Goal: Information Seeking & Learning: Learn about a topic

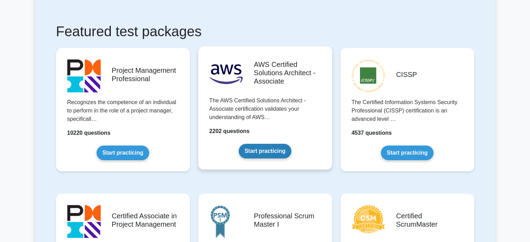
click at [279, 153] on link "Start practicing" at bounding box center [265, 151] width 53 height 15
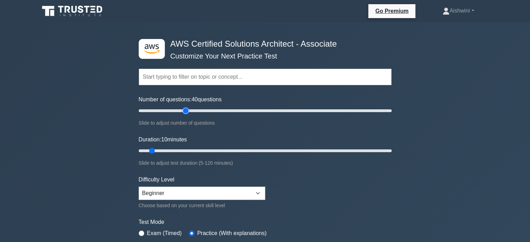
click at [185, 110] on input "Number of questions: 40 questions" at bounding box center [265, 111] width 253 height 8
drag, startPoint x: 185, startPoint y: 110, endPoint x: 172, endPoint y: 110, distance: 12.6
type input "30"
click at [172, 110] on input "Number of questions: 30 questions" at bounding box center [265, 111] width 253 height 8
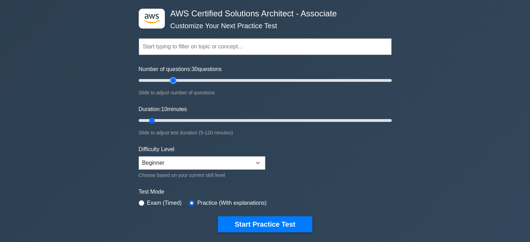
scroll to position [31, 0]
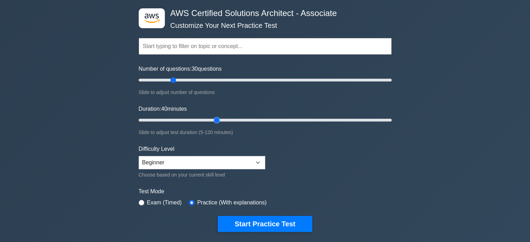
drag, startPoint x: 151, startPoint y: 122, endPoint x: 215, endPoint y: 120, distance: 63.8
click at [215, 120] on input "Duration: 40 minutes" at bounding box center [265, 120] width 253 height 8
click at [222, 118] on input "Duration: 40 minutes" at bounding box center [265, 120] width 253 height 8
drag, startPoint x: 219, startPoint y: 119, endPoint x: 226, endPoint y: 118, distance: 7.4
type input "45"
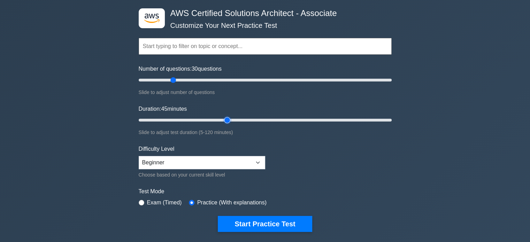
click at [226, 118] on input "Duration: 45 minutes" at bounding box center [265, 120] width 253 height 8
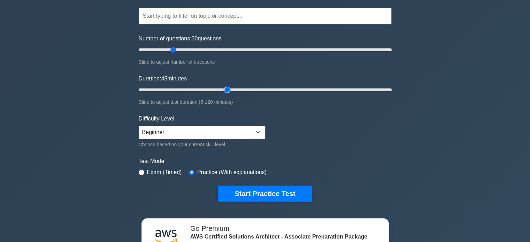
scroll to position [61, 0]
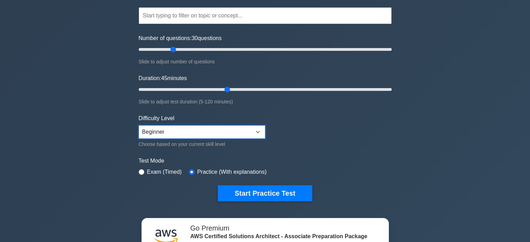
click at [233, 129] on select "Beginner Intermediate Expert" at bounding box center [202, 132] width 127 height 13
click at [139, 126] on select "Beginner Intermediate Expert" at bounding box center [202, 132] width 127 height 13
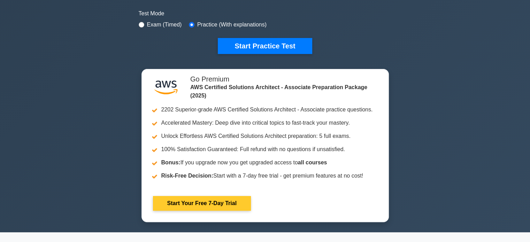
scroll to position [205, 0]
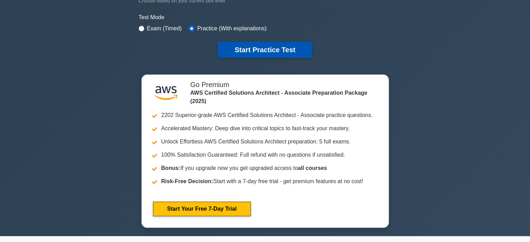
click at [282, 43] on button "Start Practice Test" at bounding box center [265, 50] width 94 height 16
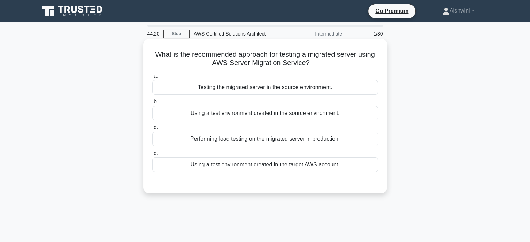
drag, startPoint x: 211, startPoint y: 64, endPoint x: 313, endPoint y: 60, distance: 102.6
click at [313, 60] on h5 "What is the recommended approach for testing a migrated server using AWS Server…" at bounding box center [265, 58] width 227 height 17
click at [313, 60] on icon ".spinner_0XTQ{transform-origin:center;animation:spinner_y6GP .75s linear infini…" at bounding box center [314, 63] width 8 height 8
drag, startPoint x: 209, startPoint y: 61, endPoint x: 307, endPoint y: 62, distance: 98.7
click at [307, 62] on h5 "What is the recommended approach for testing a migrated server using AWS Server…" at bounding box center [265, 58] width 227 height 17
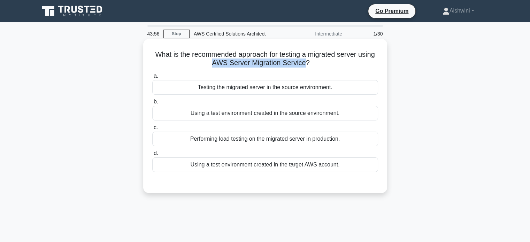
copy h5 "AWS Server Migration Service"
click at [244, 71] on div "a. Testing the migrated server in the source environment. b. Using a test envir…" at bounding box center [265, 121] width 234 height 103
click at [267, 133] on div "Performing load testing on the migrated server in production." at bounding box center [265, 139] width 226 height 15
click at [152, 130] on input "c. Performing load testing on the migrated server in production." at bounding box center [152, 128] width 0 height 5
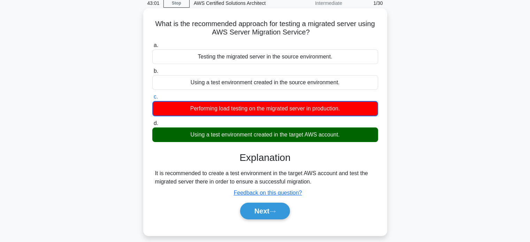
scroll to position [30, 0]
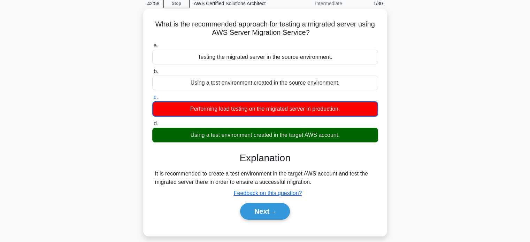
drag, startPoint x: 198, startPoint y: 173, endPoint x: 308, endPoint y: 179, distance: 110.0
click at [308, 179] on div "It is recommended to create a test environment in the target AWS account and te…" at bounding box center [265, 178] width 220 height 17
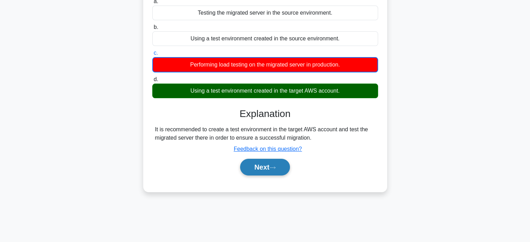
scroll to position [75, 0]
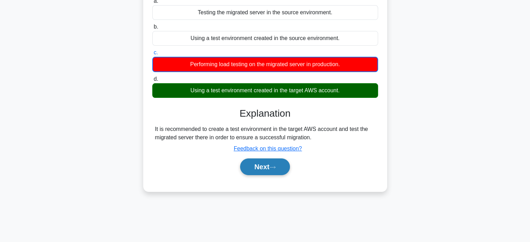
click at [256, 170] on button "Next" at bounding box center [265, 167] width 50 height 17
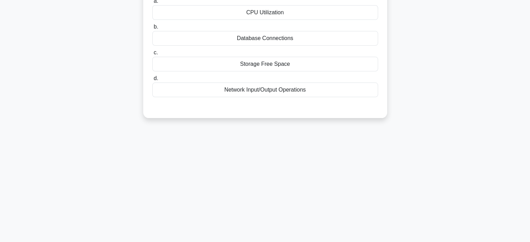
scroll to position [0, 0]
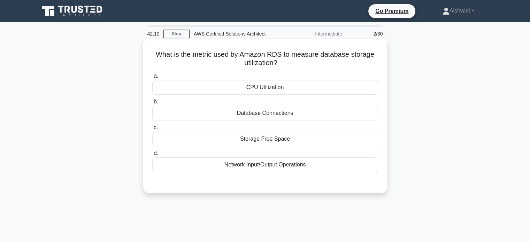
drag, startPoint x: 243, startPoint y: 55, endPoint x: 340, endPoint y: 62, distance: 97.2
click at [340, 62] on h5 "What is the metric used by Amazon RDS to measure database storage utilization? …" at bounding box center [265, 58] width 227 height 17
drag, startPoint x: 242, startPoint y: 55, endPoint x: 281, endPoint y: 55, distance: 39.4
click at [281, 55] on h5 "What is the metric used by Amazon RDS to measure database storage utilization? …" at bounding box center [265, 58] width 227 height 17
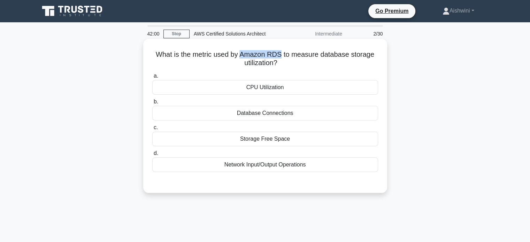
click at [281, 55] on h5 "What is the metric used by Amazon RDS to measure database storage utilization? …" at bounding box center [265, 58] width 227 height 17
drag, startPoint x: 194, startPoint y: 54, endPoint x: 230, endPoint y: 54, distance: 36.3
click at [230, 54] on h5 "What is the metric used by Amazon RDS to measure database storage utilization? …" at bounding box center [265, 58] width 227 height 17
drag, startPoint x: 240, startPoint y: 58, endPoint x: 294, endPoint y: 57, distance: 54.4
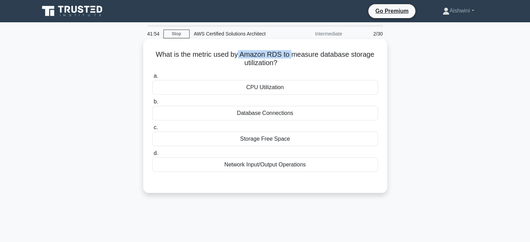
click at [294, 57] on h5 "What is the metric used by Amazon RDS to measure database storage utilization? …" at bounding box center [265, 58] width 227 height 17
click at [262, 109] on div "Database Connections" at bounding box center [265, 113] width 226 height 15
click at [152, 104] on input "b. Database Connections" at bounding box center [152, 102] width 0 height 5
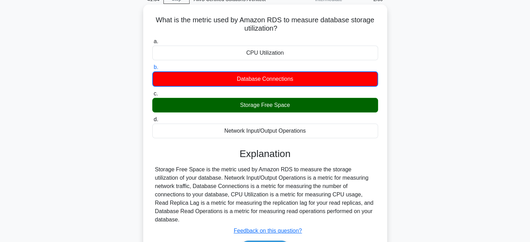
scroll to position [37, 0]
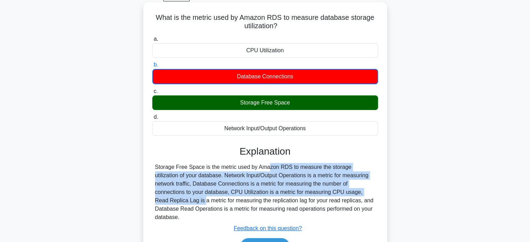
drag, startPoint x: 224, startPoint y: 166, endPoint x: 333, endPoint y: 190, distance: 111.8
click at [333, 190] on div "Storage Free Space is the metric used by Amazon RDS to measure the storage util…" at bounding box center [265, 192] width 220 height 59
click at [345, 172] on div "Storage Free Space is the metric used by Amazon RDS to measure the storage util…" at bounding box center [265, 192] width 220 height 59
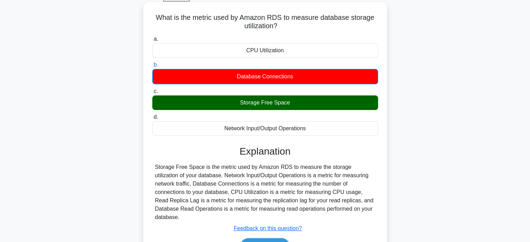
scroll to position [31, 0]
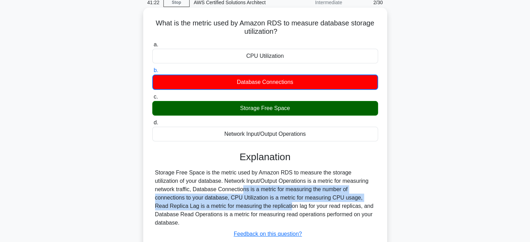
drag, startPoint x: 174, startPoint y: 187, endPoint x: 198, endPoint y: 204, distance: 29.3
click at [198, 204] on div "Storage Free Space is the metric used by Amazon RDS to measure the storage util…" at bounding box center [265, 198] width 220 height 59
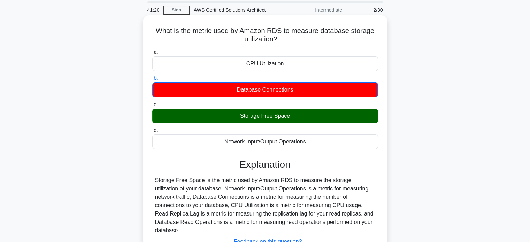
scroll to position [23, 0]
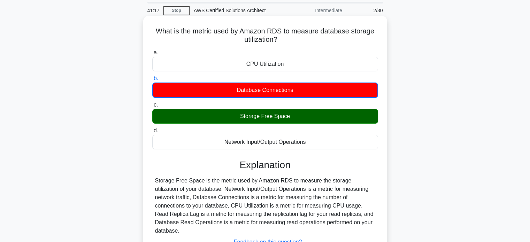
drag, startPoint x: 289, startPoint y: 32, endPoint x: 332, endPoint y: 38, distance: 43.2
click at [332, 38] on h5 "What is the metric used by Amazon RDS to measure database storage utilization? …" at bounding box center [265, 35] width 227 height 17
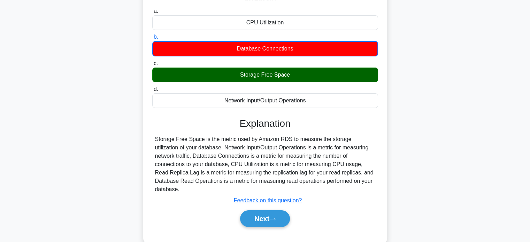
scroll to position [65, 0]
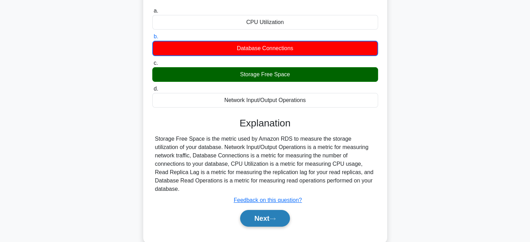
drag, startPoint x: 326, startPoint y: 41, endPoint x: 268, endPoint y: 214, distance: 182.3
click at [268, 214] on button "Next" at bounding box center [265, 218] width 50 height 17
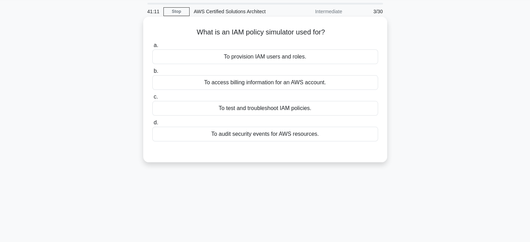
scroll to position [14, 0]
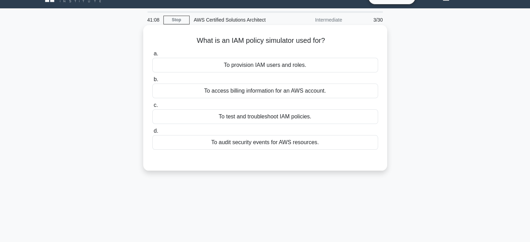
drag, startPoint x: 190, startPoint y: 41, endPoint x: 336, endPoint y: 25, distance: 146.6
click at [336, 25] on div "What is an IAM policy simulator used for? .spinner_0XTQ{transform-origin:center…" at bounding box center [265, 98] width 244 height 146
click at [361, 35] on div "What is an IAM policy simulator used for? .spinner_0XTQ{transform-origin:center…" at bounding box center [265, 98] width 239 height 140
click at [273, 117] on div "To test and troubleshoot IAM policies." at bounding box center [265, 116] width 226 height 15
click at [152, 108] on input "c. To test and troubleshoot IAM policies." at bounding box center [152, 105] width 0 height 5
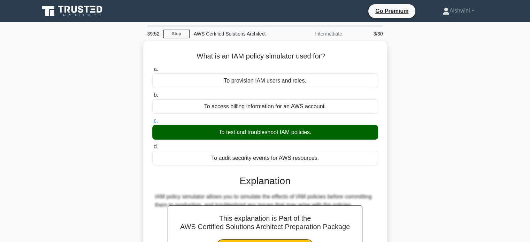
scroll to position [134, 0]
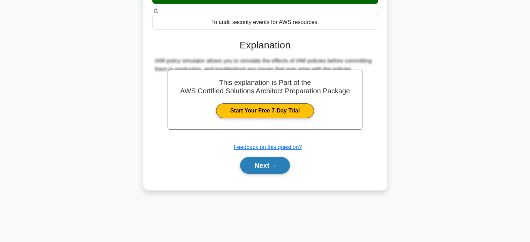
click at [248, 172] on button "Next" at bounding box center [265, 165] width 50 height 17
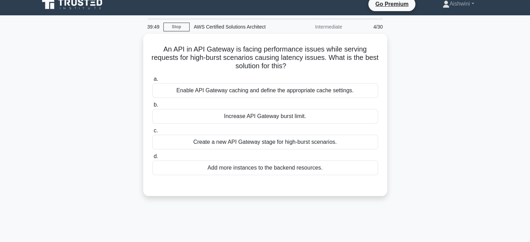
scroll to position [0, 0]
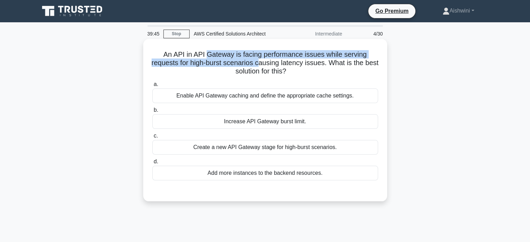
drag, startPoint x: 206, startPoint y: 54, endPoint x: 267, endPoint y: 64, distance: 61.5
click at [267, 64] on h5 "An API in API Gateway is facing performance issues while serving requests for h…" at bounding box center [265, 63] width 227 height 26
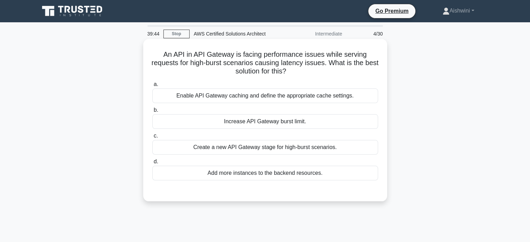
click at [280, 62] on h5 "An API in API Gateway is facing performance issues while serving requests for h…" at bounding box center [265, 63] width 227 height 26
drag, startPoint x: 194, startPoint y: 55, endPoint x: 233, endPoint y: 53, distance: 39.5
click at [233, 53] on h5 "An API in API Gateway is facing performance issues while serving requests for h…" at bounding box center [265, 63] width 227 height 26
copy h5 "API Gateway"
click at [257, 58] on h5 "An API in API Gateway is facing performance issues while serving requests for h…" at bounding box center [265, 63] width 227 height 26
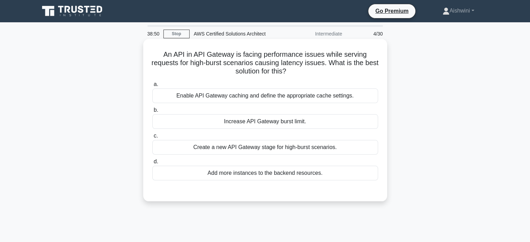
drag, startPoint x: 305, startPoint y: 54, endPoint x: 354, endPoint y: 71, distance: 51.7
click at [354, 71] on h5 "An API in API Gateway is facing performance issues while serving requests for h…" at bounding box center [265, 63] width 227 height 26
click at [322, 99] on div "Enable API Gateway caching and define the appropriate cache settings." at bounding box center [265, 96] width 226 height 15
click at [152, 87] on input "a. Enable API Gateway caching and define the appropriate cache settings." at bounding box center [152, 84] width 0 height 5
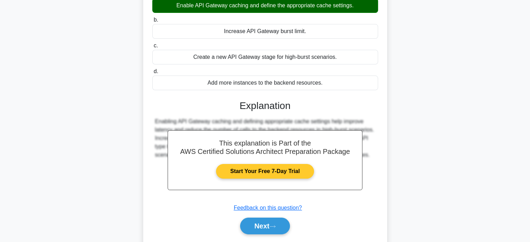
scroll to position [114, 0]
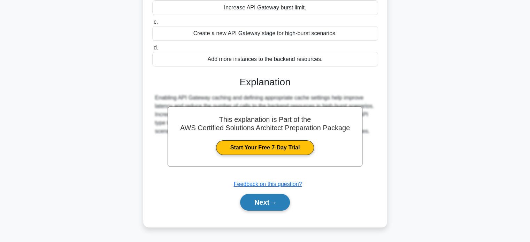
click at [280, 197] on button "Next" at bounding box center [265, 202] width 50 height 17
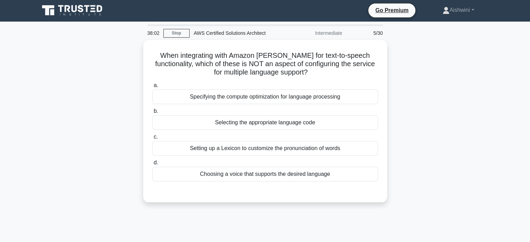
scroll to position [1, 0]
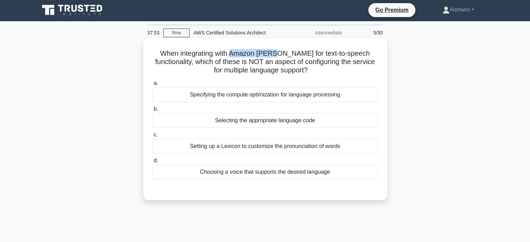
drag, startPoint x: 229, startPoint y: 52, endPoint x: 272, endPoint y: 54, distance: 43.3
click at [272, 54] on h5 "When integrating with Amazon [PERSON_NAME] for text-to-speech functionality, wh…" at bounding box center [265, 62] width 227 height 26
copy h5 "Amazon [PERSON_NAME]"
click at [277, 64] on h5 "When integrating with Amazon [PERSON_NAME] for text-to-speech functionality, wh…" at bounding box center [265, 62] width 227 height 26
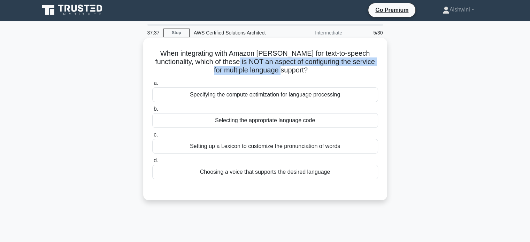
drag, startPoint x: 224, startPoint y: 60, endPoint x: 290, endPoint y: 70, distance: 67.4
click at [290, 70] on h5 "When integrating with Amazon [PERSON_NAME] for text-to-speech functionality, wh…" at bounding box center [265, 62] width 227 height 26
drag, startPoint x: 302, startPoint y: 61, endPoint x: 345, endPoint y: 73, distance: 44.8
click at [345, 73] on h5 "When integrating with Amazon [PERSON_NAME] for text-to-speech functionality, wh…" at bounding box center [265, 62] width 227 height 26
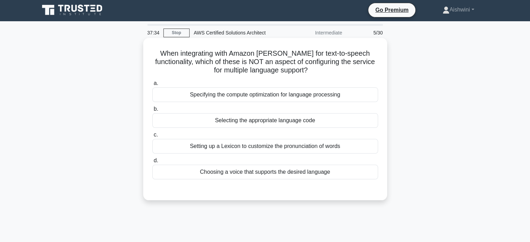
click at [345, 73] on h5 "When integrating with Amazon [PERSON_NAME] for text-to-speech functionality, wh…" at bounding box center [265, 62] width 227 height 26
drag, startPoint x: 157, startPoint y: 51, endPoint x: 252, endPoint y: 52, distance: 95.2
click at [252, 52] on h5 "When integrating with Amazon [PERSON_NAME] for text-to-speech functionality, wh…" at bounding box center [265, 62] width 227 height 26
click at [206, 56] on h5 "When integrating with Amazon [PERSON_NAME] for text-to-speech functionality, wh…" at bounding box center [265, 62] width 227 height 26
click at [269, 177] on div "Choosing a voice that supports the desired language" at bounding box center [265, 172] width 226 height 15
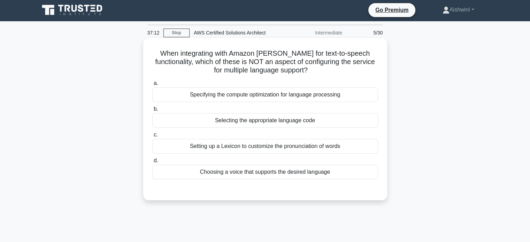
click at [152, 163] on input "d. Choosing a voice that supports the desired language" at bounding box center [152, 161] width 0 height 5
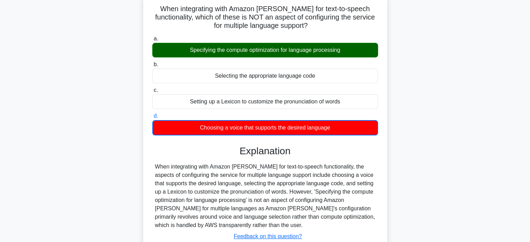
scroll to position [43, 0]
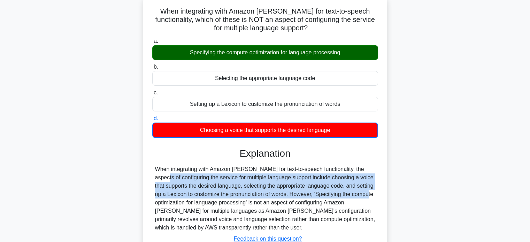
drag, startPoint x: 326, startPoint y: 171, endPoint x: 331, endPoint y: 194, distance: 22.8
click at [331, 194] on div "When integrating with Amazon [PERSON_NAME] for text-to-speech functionality, th…" at bounding box center [265, 198] width 220 height 67
click at [273, 180] on div "When integrating with Amazon [PERSON_NAME] for text-to-speech functionality, th…" at bounding box center [265, 198] width 220 height 67
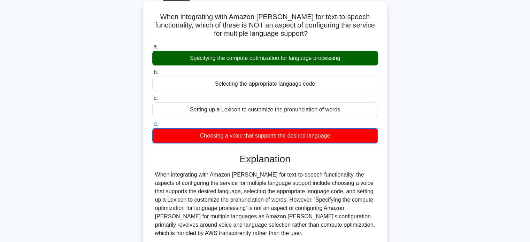
scroll to position [38, 0]
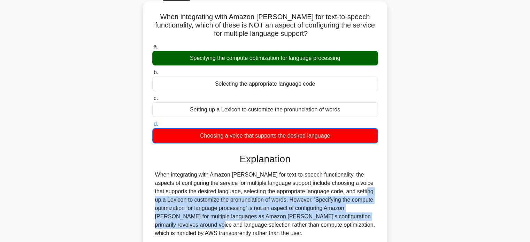
drag, startPoint x: 336, startPoint y: 191, endPoint x: 375, endPoint y: 216, distance: 46.1
click at [375, 216] on div "When integrating with Amazon [PERSON_NAME] for text-to-speech functionality, th…" at bounding box center [265, 204] width 220 height 67
click at [317, 207] on div "When integrating with Amazon [PERSON_NAME] for text-to-speech functionality, th…" at bounding box center [265, 204] width 220 height 67
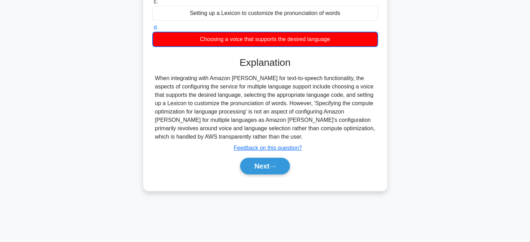
scroll to position [134, 0]
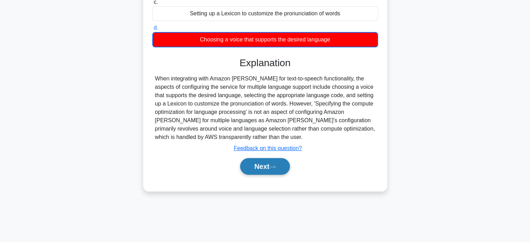
click at [253, 166] on button "Next" at bounding box center [265, 166] width 50 height 17
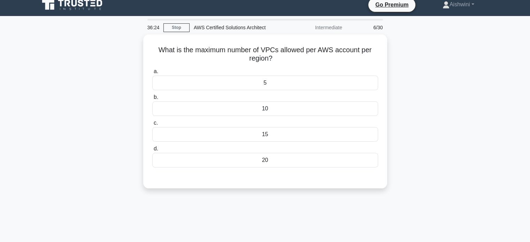
scroll to position [0, 0]
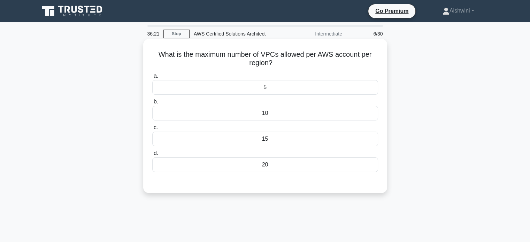
drag, startPoint x: 262, startPoint y: 54, endPoint x: 378, endPoint y: 67, distance: 116.1
click at [378, 67] on h5 "What is the maximum number of VPCs allowed per AWS account per region? .spinner…" at bounding box center [265, 58] width 227 height 17
click at [256, 87] on div "5" at bounding box center [265, 87] width 226 height 15
click at [152, 78] on input "a. 5" at bounding box center [152, 76] width 0 height 5
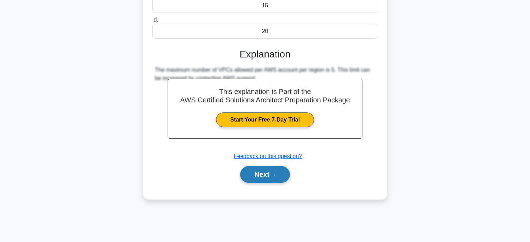
scroll to position [134, 0]
click at [277, 171] on button "Next" at bounding box center [265, 174] width 50 height 17
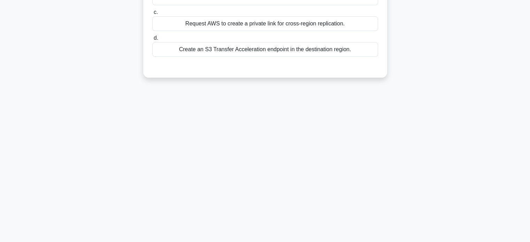
scroll to position [0, 0]
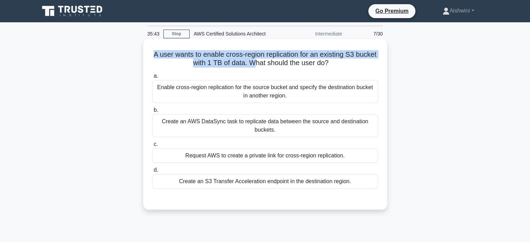
drag, startPoint x: 162, startPoint y: 55, endPoint x: 268, endPoint y: 67, distance: 105.9
click at [268, 67] on h5 "A user wants to enable cross-region replication for an existing S3 bucket with …" at bounding box center [265, 58] width 227 height 17
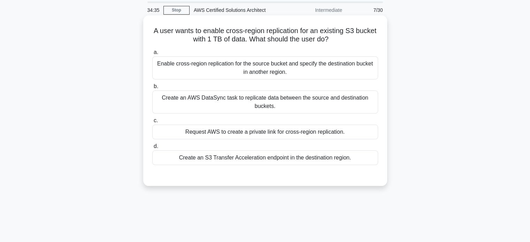
scroll to position [24, 0]
click at [295, 65] on div "Enable cross-region replication for the source bucket and specify the destinati…" at bounding box center [265, 67] width 226 height 23
click at [152, 55] on input "a. Enable cross-region replication for the source bucket and specify the destin…" at bounding box center [152, 52] width 0 height 5
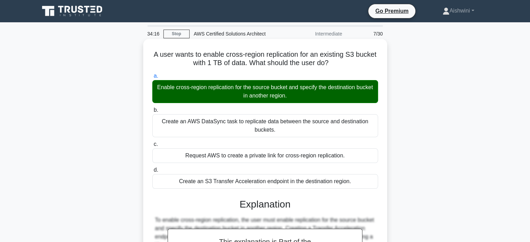
scroll to position [134, 0]
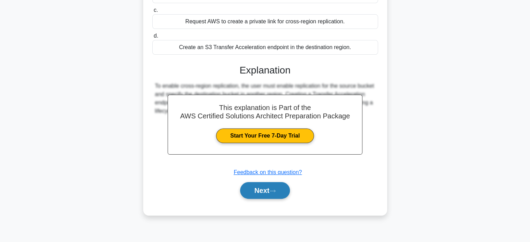
click at [269, 190] on button "Next" at bounding box center [265, 190] width 50 height 17
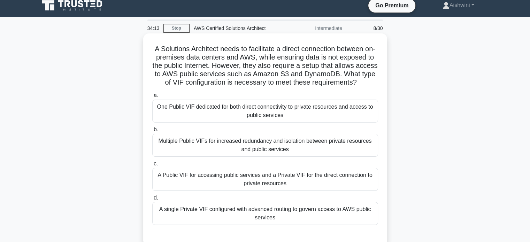
scroll to position [28, 0]
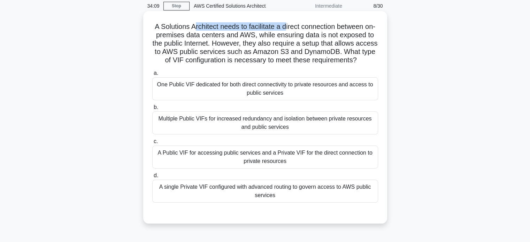
drag, startPoint x: 198, startPoint y: 27, endPoint x: 292, endPoint y: 29, distance: 93.8
click at [292, 29] on h5 "A Solutions Architect needs to facilitate a direct connection between on-premis…" at bounding box center [265, 43] width 227 height 43
click at [326, 38] on h5 "A Solutions Architect needs to facilitate a direct connection between on-premis…" at bounding box center [265, 43] width 227 height 43
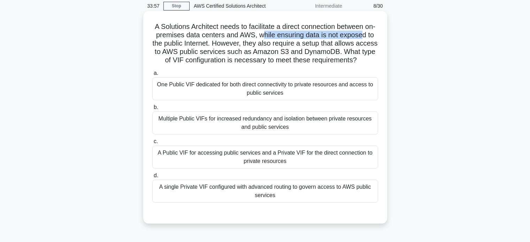
drag, startPoint x: 272, startPoint y: 37, endPoint x: 373, endPoint y: 36, distance: 100.8
click at [373, 36] on h5 "A Solutions Architect needs to facilitate a direct connection between on-premis…" at bounding box center [265, 43] width 227 height 43
click at [189, 52] on h5 "A Solutions Architect needs to facilitate a direct connection between on-premis…" at bounding box center [265, 43] width 227 height 43
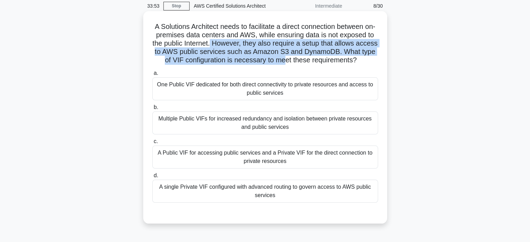
drag, startPoint x: 226, startPoint y: 45, endPoint x: 333, endPoint y: 60, distance: 107.8
click at [333, 60] on h5 "A Solutions Architect needs to facilitate a direct connection between on-premis…" at bounding box center [265, 43] width 227 height 43
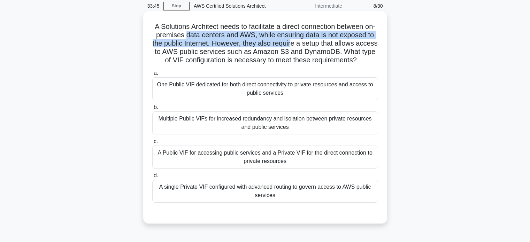
drag, startPoint x: 194, startPoint y: 37, endPoint x: 308, endPoint y: 40, distance: 114.1
click at [308, 40] on h5 "A Solutions Architect needs to facilitate a direct connection between on-premis…" at bounding box center [265, 43] width 227 height 43
click at [261, 45] on h5 "A Solutions Architect needs to facilitate a direct connection between on-premis…" at bounding box center [265, 43] width 227 height 43
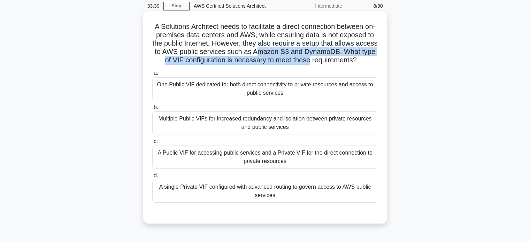
drag, startPoint x: 283, startPoint y: 52, endPoint x: 375, endPoint y: 58, distance: 92.2
click at [375, 58] on h5 "A Solutions Architect needs to facilitate a direct connection between on-premis…" at bounding box center [265, 43] width 227 height 43
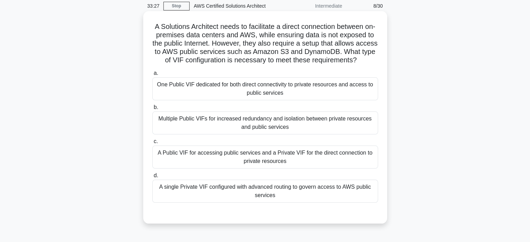
drag, startPoint x: 225, startPoint y: 54, endPoint x: 299, endPoint y: 70, distance: 76.1
click at [299, 65] on h5 "A Solutions Architect needs to facilitate a direct connection between on-premis…" at bounding box center [265, 43] width 227 height 43
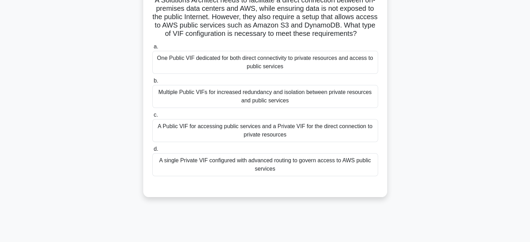
scroll to position [56, 0]
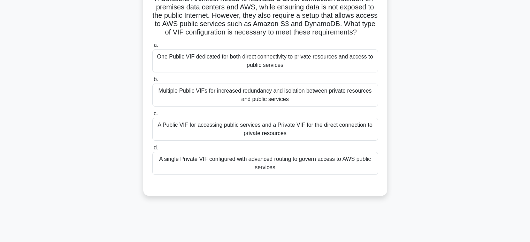
click at [308, 136] on div "A Public VIF for accessing public services and a Private VIF for the direct con…" at bounding box center [265, 129] width 226 height 23
click at [152, 116] on input "c. A Public VIF for accessing public services and a Private VIF for the direct …" at bounding box center [152, 114] width 0 height 5
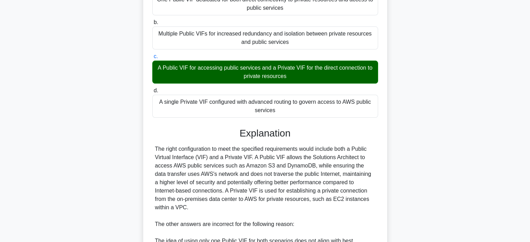
scroll to position [114, 0]
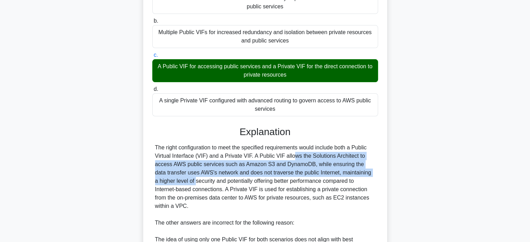
drag, startPoint x: 251, startPoint y: 168, endPoint x: 367, endPoint y: 182, distance: 116.3
click at [367, 182] on div "The right configuration to meet the specified requirements would include both a…" at bounding box center [265, 215] width 220 height 142
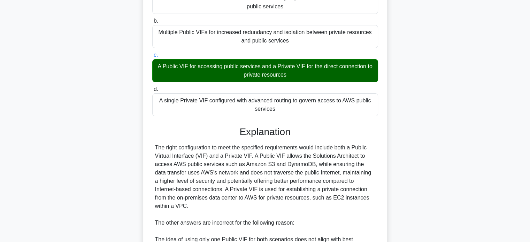
scroll to position [121, 0]
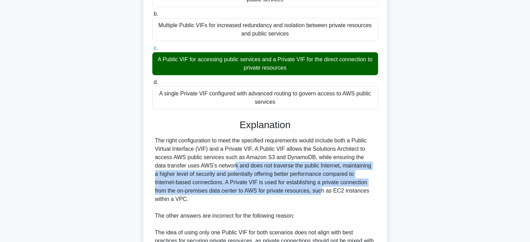
drag, startPoint x: 174, startPoint y: 173, endPoint x: 257, endPoint y: 199, distance: 86.2
click at [257, 199] on div "The right configuration to meet the specified requirements would include both a…" at bounding box center [265, 208] width 220 height 142
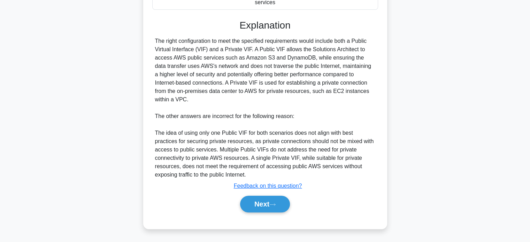
scroll to position [229, 0]
click at [258, 210] on button "Next" at bounding box center [265, 204] width 50 height 17
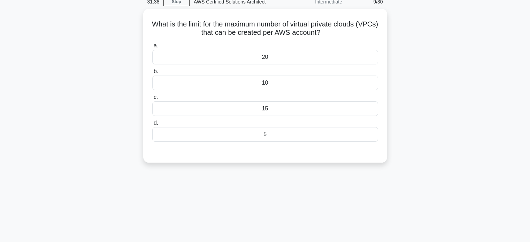
scroll to position [0, 0]
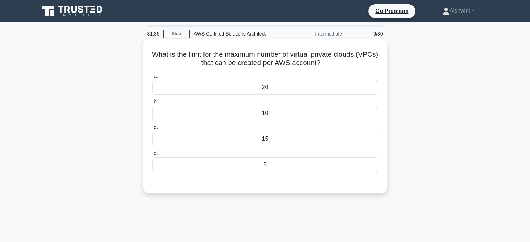
drag, startPoint x: 207, startPoint y: 53, endPoint x: 346, endPoint y: 66, distance: 139.4
click at [346, 66] on h5 "What is the limit for the maximum number of virtual private clouds (VPCs) that …" at bounding box center [265, 58] width 227 height 17
drag, startPoint x: 304, startPoint y: 54, endPoint x: 378, endPoint y: 56, distance: 74.7
click at [378, 56] on h5 "What is the limit for the maximum number of virtual private clouds (VPCs) that …" at bounding box center [265, 58] width 227 height 17
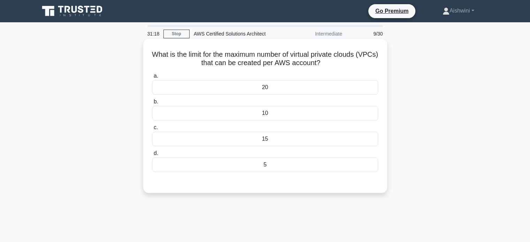
click at [372, 167] on div "5" at bounding box center [265, 165] width 226 height 15
click at [152, 156] on input "d. 5" at bounding box center [152, 153] width 0 height 5
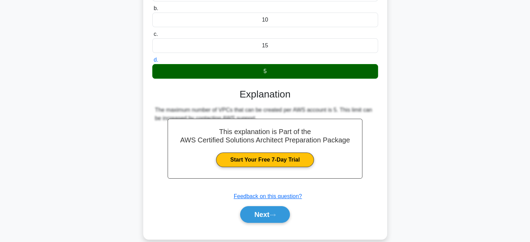
scroll to position [134, 0]
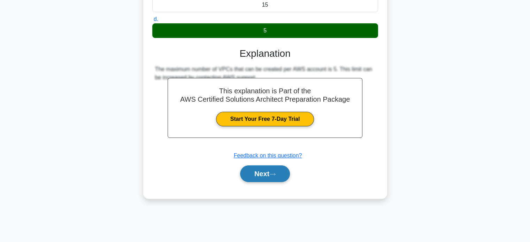
click at [266, 178] on button "Next" at bounding box center [265, 174] width 50 height 17
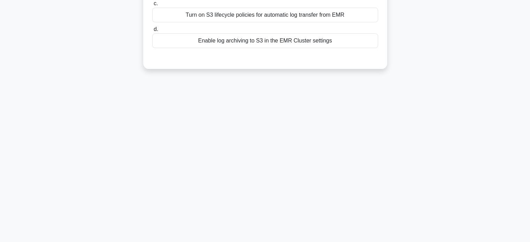
scroll to position [0, 0]
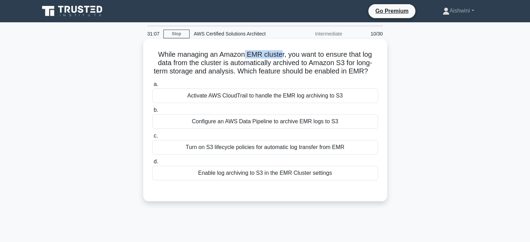
drag, startPoint x: 245, startPoint y: 53, endPoint x: 282, endPoint y: 55, distance: 36.7
click at [282, 55] on h5 "While managing an Amazon EMR cluster, you want to ensure that log data from the…" at bounding box center [265, 63] width 227 height 26
click at [331, 68] on h5 "While managing an Amazon EMR cluster, you want to ensure that log data from the…" at bounding box center [265, 63] width 227 height 26
drag, startPoint x: 294, startPoint y: 52, endPoint x: 378, endPoint y: 77, distance: 87.4
click at [378, 77] on div "While managing an Amazon EMR cluster, you want to ensure that log data from the…" at bounding box center [265, 120] width 239 height 157
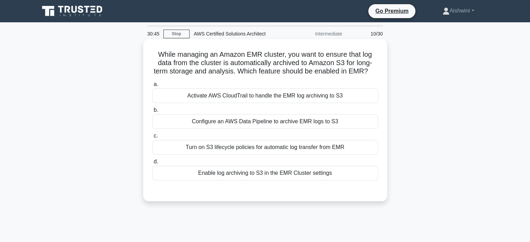
click at [378, 77] on div "While managing an Amazon EMR cluster, you want to ensure that log data from the…" at bounding box center [265, 120] width 239 height 157
drag, startPoint x: 172, startPoint y: 59, endPoint x: 275, endPoint y: 65, distance: 103.7
click at [275, 65] on h5 "While managing an Amazon EMR cluster, you want to ensure that log data from the…" at bounding box center [265, 63] width 227 height 26
drag, startPoint x: 275, startPoint y: 65, endPoint x: 371, endPoint y: 71, distance: 96.1
click at [371, 71] on h5 "While managing an Amazon EMR cluster, you want to ensure that log data from the…" at bounding box center [265, 63] width 227 height 26
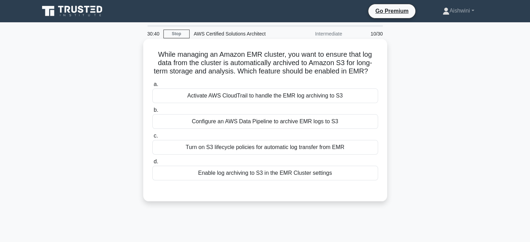
click at [371, 71] on icon ".spinner_0XTQ{transform-origin:center;animation:spinner_y6GP .75s linear infini…" at bounding box center [372, 72] width 8 height 8
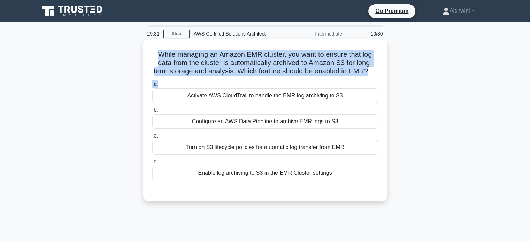
drag, startPoint x: 151, startPoint y: 53, endPoint x: 362, endPoint y: 79, distance: 212.9
click at [362, 79] on div "While managing an Amazon EMR cluster, you want to ensure that log data from the…" at bounding box center [265, 120] width 239 height 157
click at [317, 59] on h5 "While managing an Amazon EMR cluster, you want to ensure that log data from the…" at bounding box center [265, 63] width 227 height 26
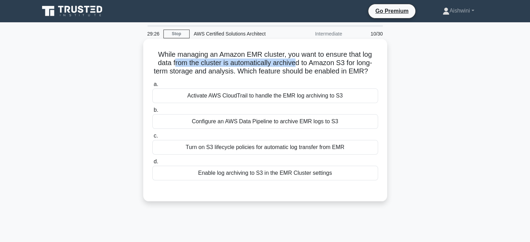
drag, startPoint x: 172, startPoint y: 61, endPoint x: 295, endPoint y: 66, distance: 123.2
click at [295, 66] on h5 "While managing an Amazon EMR cluster, you want to ensure that log data from the…" at bounding box center [265, 63] width 227 height 26
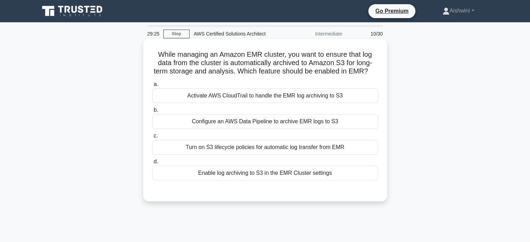
click at [321, 70] on h5 "While managing an Amazon EMR cluster, you want to ensure that log data from the…" at bounding box center [265, 63] width 227 height 26
click at [287, 176] on div "Enable log archiving to S3 in the EMR Cluster settings" at bounding box center [265, 173] width 226 height 15
click at [152, 164] on input "d. Enable log archiving to S3 in the EMR Cluster settings" at bounding box center [152, 162] width 0 height 5
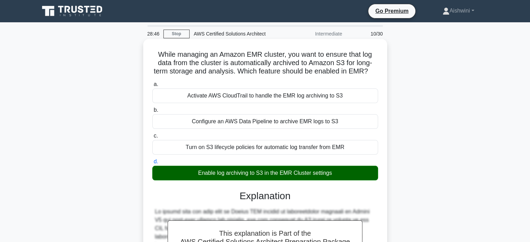
scroll to position [137, 0]
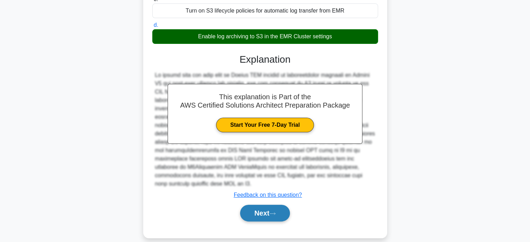
click at [269, 207] on button "Next" at bounding box center [265, 213] width 50 height 17
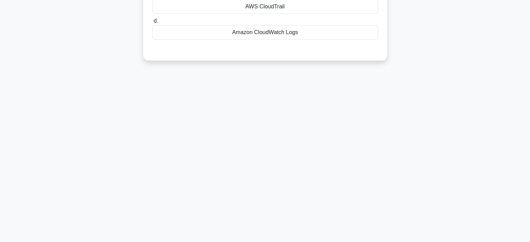
scroll to position [0, 0]
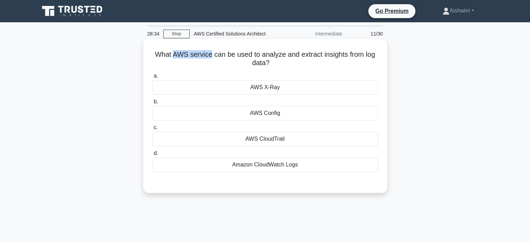
drag, startPoint x: 171, startPoint y: 54, endPoint x: 211, endPoint y: 54, distance: 40.5
click at [211, 54] on h5 "What AWS service can be used to analyze and extract insights from log data? .sp…" at bounding box center [265, 58] width 227 height 17
drag, startPoint x: 258, startPoint y: 57, endPoint x: 343, endPoint y: 63, distance: 85.0
click at [343, 63] on h5 "What AWS service can be used to analyze and extract insights from log data? .sp…" at bounding box center [265, 58] width 227 height 17
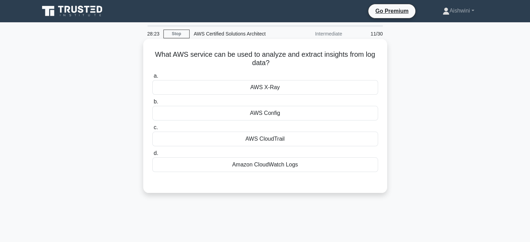
drag, startPoint x: 260, startPoint y: 54, endPoint x: 365, endPoint y: 66, distance: 106.0
click at [365, 66] on h5 "What AWS service can be used to analyze and extract insights from log data? .sp…" at bounding box center [265, 58] width 227 height 17
click at [250, 173] on div "a. AWS X-[PERSON_NAME] AWS Config c. d." at bounding box center [265, 121] width 234 height 103
click at [252, 166] on div "Amazon CloudWatch Logs" at bounding box center [265, 165] width 226 height 15
click at [152, 156] on input "d. Amazon CloudWatch Logs" at bounding box center [152, 153] width 0 height 5
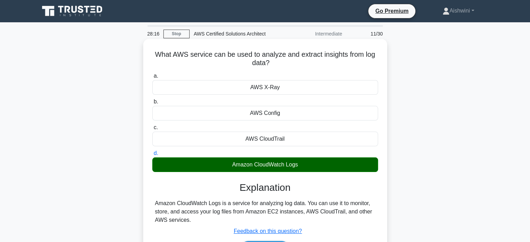
drag, startPoint x: 254, startPoint y: 202, endPoint x: 353, endPoint y: 218, distance: 100.4
click at [353, 218] on div "Amazon CloudWatch Logs is a service for analyzing log data. You can use it to m…" at bounding box center [265, 211] width 220 height 25
drag, startPoint x: 180, startPoint y: 212, endPoint x: 256, endPoint y: 212, distance: 75.7
click at [256, 212] on div "Amazon CloudWatch Logs is a service for analyzing log data. You can use it to m…" at bounding box center [265, 211] width 220 height 25
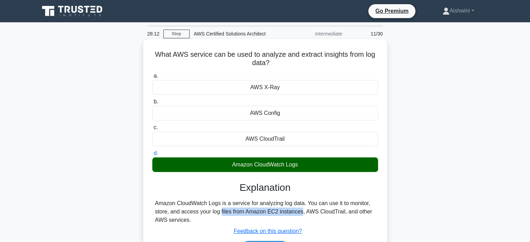
click at [256, 212] on div "Amazon CloudWatch Logs is a service for analyzing log data. You can use it to m…" at bounding box center [265, 211] width 220 height 25
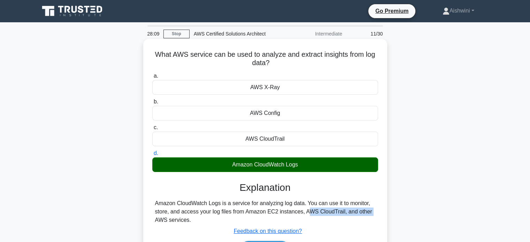
drag, startPoint x: 265, startPoint y: 213, endPoint x: 329, endPoint y: 215, distance: 63.8
click at [329, 215] on div "Amazon CloudWatch Logs is a service for analyzing log data. You can use it to m…" at bounding box center [265, 211] width 220 height 25
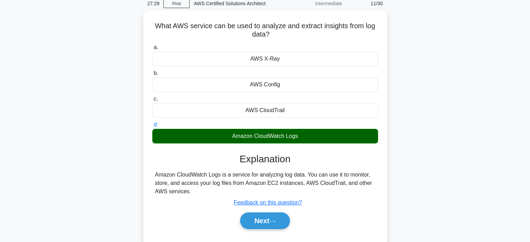
scroll to position [31, 0]
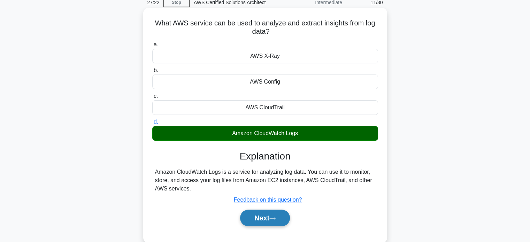
click at [276, 218] on icon at bounding box center [273, 219] width 6 height 4
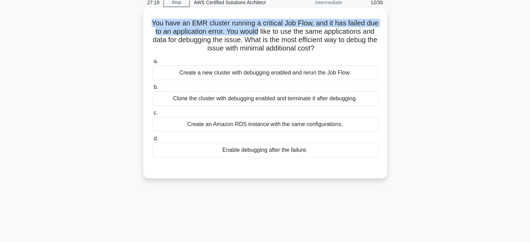
drag, startPoint x: 154, startPoint y: 21, endPoint x: 271, endPoint y: 32, distance: 117.4
click at [271, 32] on h5 "You have an EMR cluster running a critical Job Flow, and it has failed due to a…" at bounding box center [265, 36] width 227 height 34
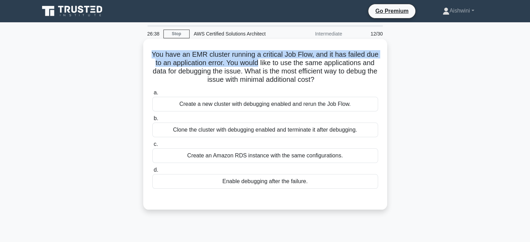
click at [235, 60] on h5 "You have an EMR cluster running a critical Job Flow, and it has failed due to a…" at bounding box center [265, 67] width 227 height 34
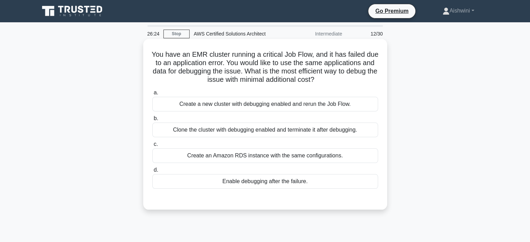
drag, startPoint x: 241, startPoint y: 63, endPoint x: 337, endPoint y: 76, distance: 96.1
click at [337, 76] on h5 "You have an EMR cluster running a critical Job Flow, and it has failed due to a…" at bounding box center [265, 67] width 227 height 34
click at [233, 186] on div "Enable debugging after the failure." at bounding box center [265, 181] width 226 height 15
click at [152, 173] on input "d. Enable debugging after the failure." at bounding box center [152, 170] width 0 height 5
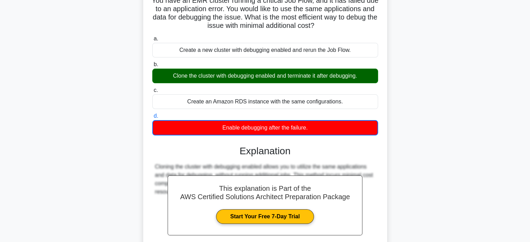
scroll to position [134, 0]
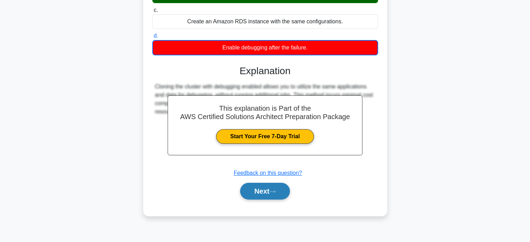
click at [257, 198] on button "Next" at bounding box center [265, 191] width 50 height 17
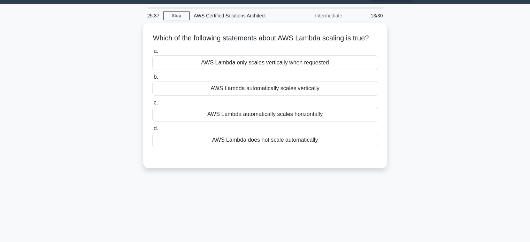
scroll to position [17, 0]
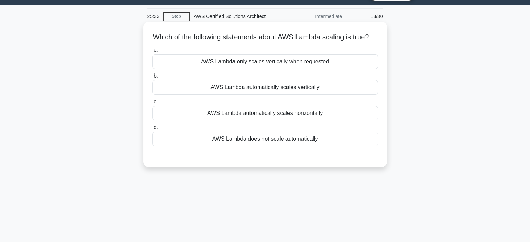
drag, startPoint x: 288, startPoint y: 38, endPoint x: 380, endPoint y: 44, distance: 91.9
click at [380, 44] on div "Which of the following statements about AWS Lambda scaling is true? .spinner_0X…" at bounding box center [265, 94] width 239 height 140
click at [286, 90] on div "AWS Lambda automatically scales vertically" at bounding box center [265, 87] width 226 height 15
click at [152, 78] on input "b. AWS Lambda automatically scales vertically" at bounding box center [152, 76] width 0 height 5
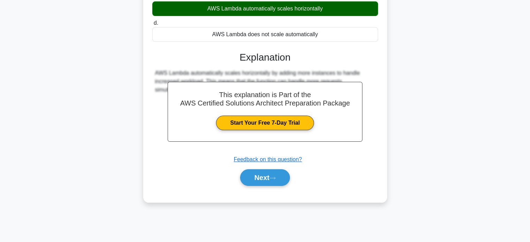
scroll to position [134, 0]
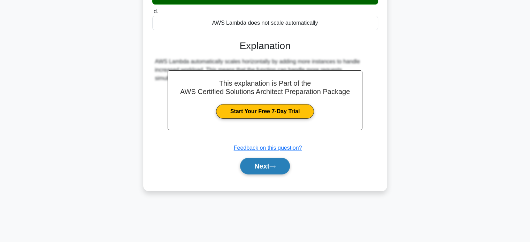
click at [263, 174] on button "Next" at bounding box center [265, 166] width 50 height 17
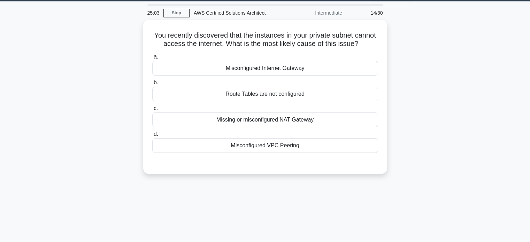
scroll to position [0, 0]
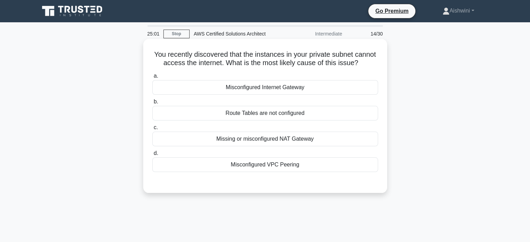
drag, startPoint x: 162, startPoint y: 53, endPoint x: 329, endPoint y: 68, distance: 168.0
click at [329, 68] on h5 "You recently discovered that the instances in your private subnet cannot access…" at bounding box center [265, 58] width 227 height 17
click at [281, 59] on h5 "You recently discovered that the instances in your private subnet cannot access…" at bounding box center [265, 58] width 227 height 17
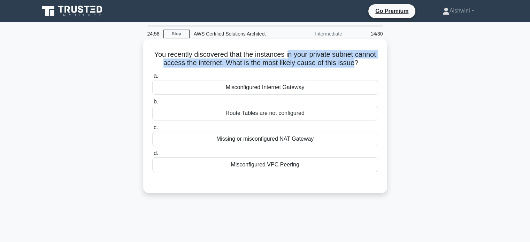
drag, startPoint x: 301, startPoint y: 53, endPoint x: 372, endPoint y: 63, distance: 72.5
click at [372, 63] on h5 "You recently discovered that the instances in your private subnet cannot access…" at bounding box center [265, 58] width 227 height 17
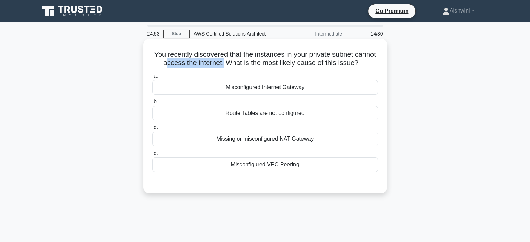
drag, startPoint x: 183, startPoint y: 62, endPoint x: 240, endPoint y: 65, distance: 57.3
click at [240, 65] on h5 "You recently discovered that the instances in your private subnet cannot access…" at bounding box center [265, 58] width 227 height 17
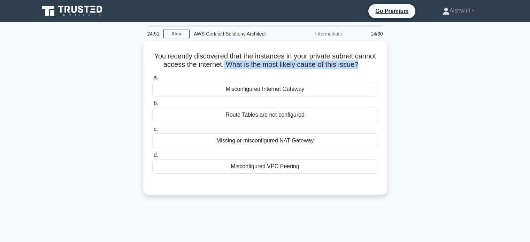
drag, startPoint x: 240, startPoint y: 65, endPoint x: 400, endPoint y: 67, distance: 160.4
click at [400, 67] on div "You recently discovered that the instances in your private subnet cannot access…" at bounding box center [265, 122] width 460 height 162
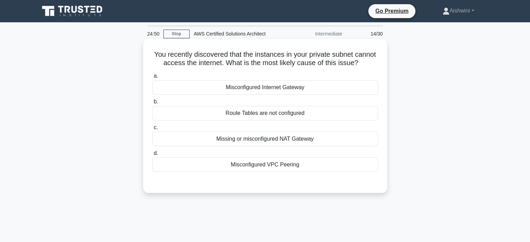
click at [322, 68] on h5 "You recently discovered that the instances in your private subnet cannot access…" at bounding box center [265, 58] width 227 height 17
click at [307, 146] on div "Missing or misconfigured NAT Gateway" at bounding box center [265, 139] width 226 height 15
click at [152, 130] on input "c. Missing or misconfigured NAT Gateway" at bounding box center [152, 128] width 0 height 5
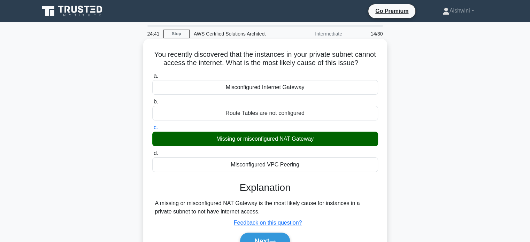
scroll to position [10, 0]
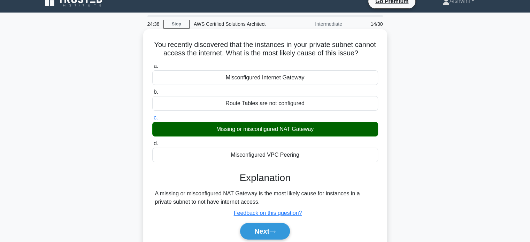
drag, startPoint x: 224, startPoint y: 206, endPoint x: 264, endPoint y: 213, distance: 40.8
click at [264, 206] on div "A missing or misconfigured NAT Gateway is the most likely cause for instances i…" at bounding box center [265, 198] width 220 height 17
click at [301, 206] on div "A missing or misconfigured NAT Gateway is the most likely cause for instances i…" at bounding box center [265, 198] width 220 height 17
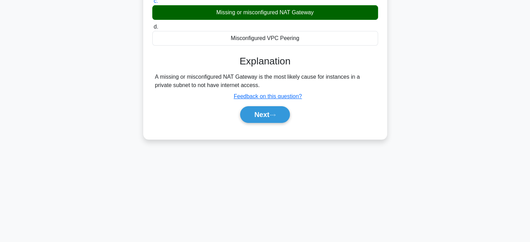
scroll to position [134, 0]
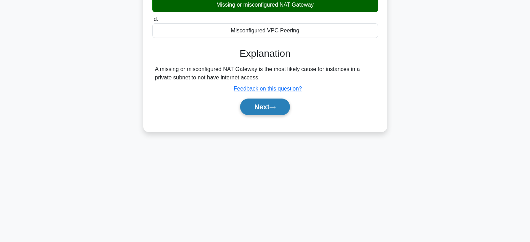
click at [286, 115] on button "Next" at bounding box center [265, 107] width 50 height 17
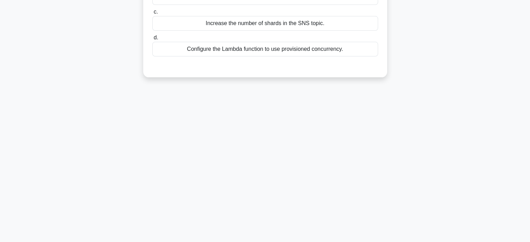
scroll to position [0, 0]
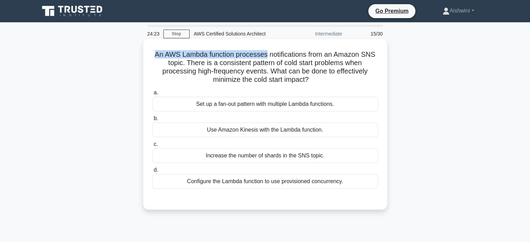
drag, startPoint x: 152, startPoint y: 52, endPoint x: 267, endPoint y: 57, distance: 115.5
click at [267, 57] on h5 "An AWS Lambda function processes notifications from an Amazon SNS topic. There …" at bounding box center [265, 67] width 227 height 34
click at [282, 54] on h5 "An AWS Lambda function processes notifications from an Amazon SNS topic. There …" at bounding box center [265, 67] width 227 height 34
drag, startPoint x: 163, startPoint y: 53, endPoint x: 271, endPoint y: 53, distance: 108.1
click at [271, 53] on h5 "An AWS Lambda function processes notifications from an Amazon SNS topic. There …" at bounding box center [265, 67] width 227 height 34
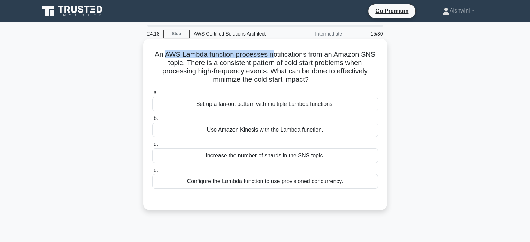
click at [271, 53] on h5 "An AWS Lambda function processes notifications from an Amazon SNS topic. There …" at bounding box center [265, 67] width 227 height 34
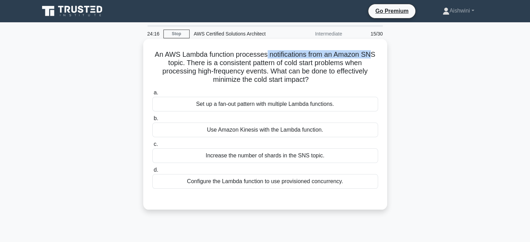
drag, startPoint x: 266, startPoint y: 56, endPoint x: 371, endPoint y: 52, distance: 105.0
click at [371, 52] on h5 "An AWS Lambda function processes notifications from an Amazon SNS topic. There …" at bounding box center [265, 67] width 227 height 34
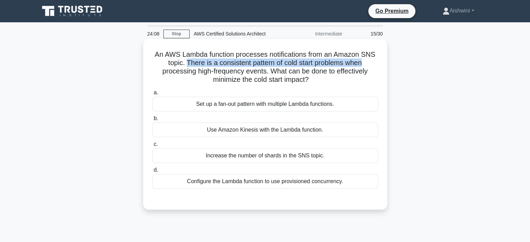
drag, startPoint x: 184, startPoint y: 60, endPoint x: 376, endPoint y: 65, distance: 191.8
click at [376, 65] on h5 "An AWS Lambda function processes notifications from an Amazon SNS topic. There …" at bounding box center [265, 67] width 227 height 34
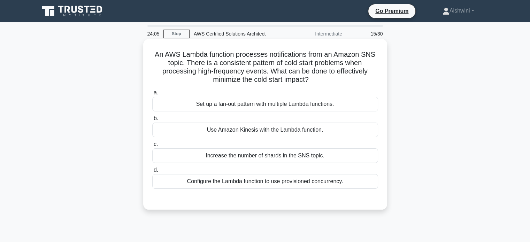
drag, startPoint x: 198, startPoint y: 67, endPoint x: 271, endPoint y: 72, distance: 73.0
click at [271, 72] on h5 "An AWS Lambda function processes notifications from an Amazon SNS topic. There …" at bounding box center [265, 67] width 227 height 34
drag, startPoint x: 268, startPoint y: 69, endPoint x: 319, endPoint y: 81, distance: 52.7
click at [319, 81] on h5 "An AWS Lambda function processes notifications from an Amazon SNS topic. There …" at bounding box center [265, 67] width 227 height 34
click at [318, 81] on icon at bounding box center [315, 79] width 8 height 8
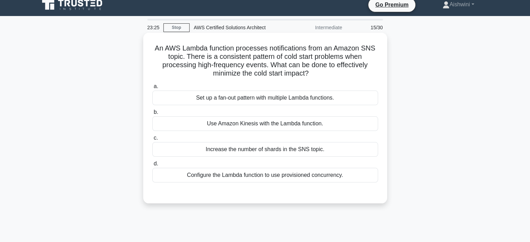
scroll to position [6, 0]
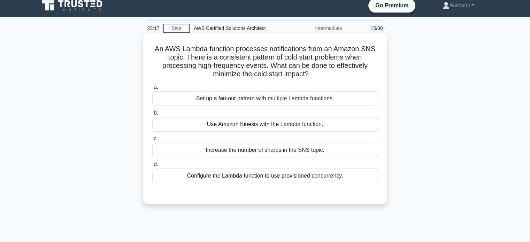
click at [251, 129] on div "Use Amazon Kinesis with the Lambda function." at bounding box center [265, 124] width 226 height 15
click at [152, 115] on input "b. Use Amazon Kinesis with the Lambda function." at bounding box center [152, 113] width 0 height 5
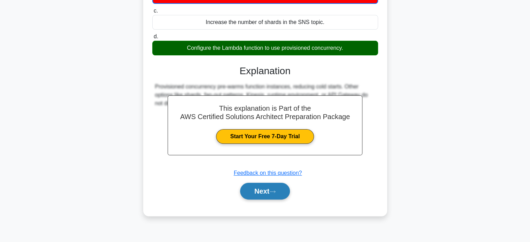
scroll to position [134, 0]
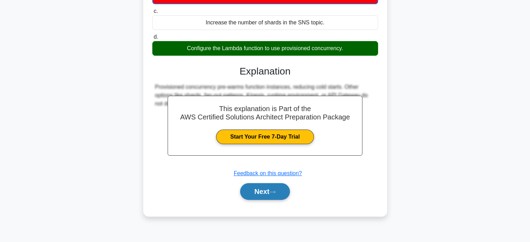
click at [271, 192] on button "Next" at bounding box center [265, 191] width 50 height 17
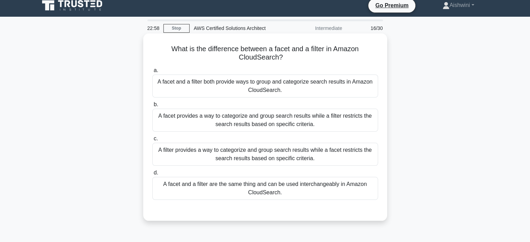
scroll to position [6, 0]
drag, startPoint x: 166, startPoint y: 46, endPoint x: 290, endPoint y: 61, distance: 125.4
click at [290, 61] on h5 "What is the difference between a facet and a filter in Amazon CloudSearch? .spi…" at bounding box center [265, 53] width 227 height 17
click at [290, 61] on icon ".spinner_0XTQ{transform-origin:center;animation:spinner_y6GP .75s linear infini…" at bounding box center [287, 58] width 8 height 8
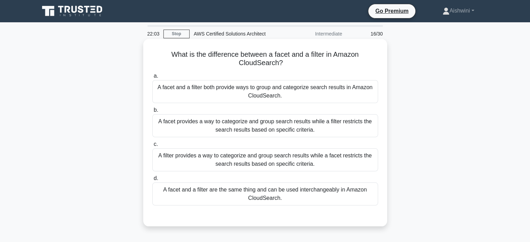
click at [280, 132] on div "A facet provides a way to categorize and group search results while a filter re…" at bounding box center [265, 125] width 226 height 23
click at [152, 113] on input "b. A facet provides a way to categorize and group search results while a filter…" at bounding box center [152, 110] width 0 height 5
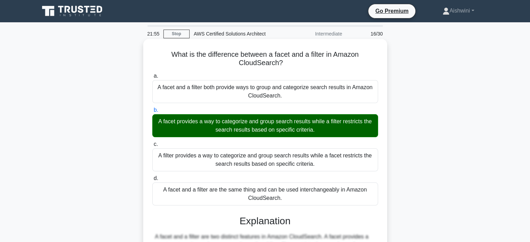
scroll to position [137, 0]
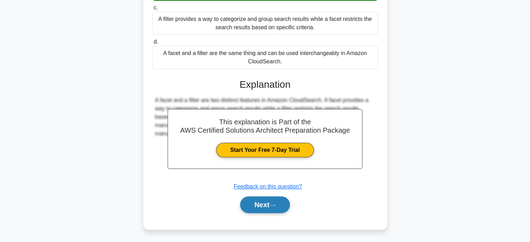
click at [250, 202] on button "Next" at bounding box center [265, 205] width 50 height 17
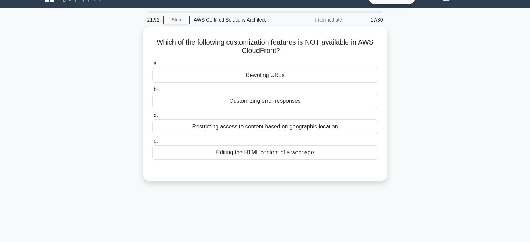
scroll to position [0, 0]
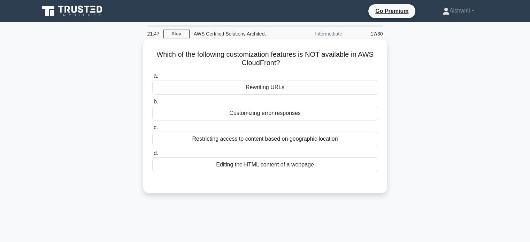
drag, startPoint x: 307, startPoint y: 55, endPoint x: 310, endPoint y: 62, distance: 7.2
click at [310, 62] on h5 "Which of the following customization features is NOT available in AWS CloudFron…" at bounding box center [265, 58] width 227 height 17
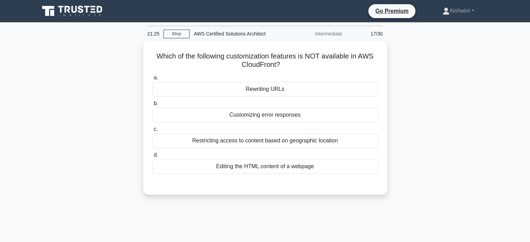
drag, startPoint x: 312, startPoint y: 35, endPoint x: 346, endPoint y: 37, distance: 33.9
click at [346, 37] on div "Intermediate" at bounding box center [316, 34] width 61 height 14
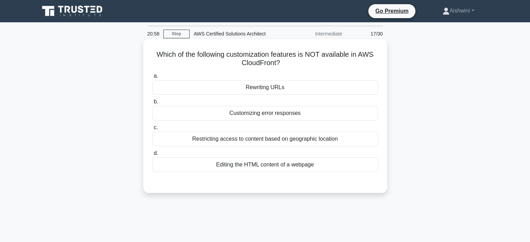
click at [283, 169] on div "Editing the HTML content of a webpage" at bounding box center [265, 165] width 226 height 15
click at [152, 156] on input "d. Editing the HTML content of a webpage" at bounding box center [152, 153] width 0 height 5
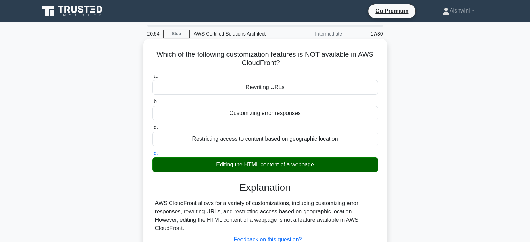
drag, startPoint x: 287, startPoint y: 203, endPoint x: 365, endPoint y: 216, distance: 79.5
click at [365, 216] on div "AWS CloudFront allows for a variety of customizations, including customizing er…" at bounding box center [265, 215] width 220 height 33
click at [257, 196] on div "Explanation AWS CloudFront allows for a variety of customizations, including cu…" at bounding box center [265, 225] width 226 height 87
drag, startPoint x: 222, startPoint y: 214, endPoint x: 372, endPoint y: 206, distance: 150.5
click at [372, 206] on div "AWS CloudFront allows for a variety of customizations, including customizing er…" at bounding box center [265, 215] width 220 height 33
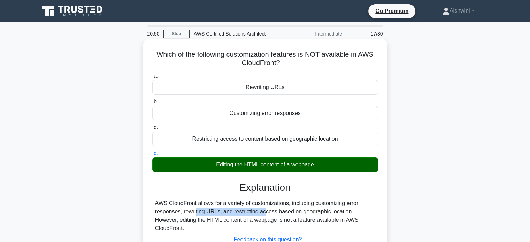
click at [372, 206] on div "AWS CloudFront allows for a variety of customizations, including customizing er…" at bounding box center [265, 215] width 220 height 33
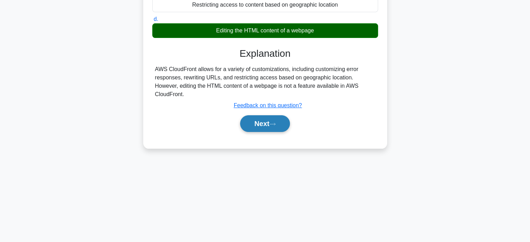
scroll to position [134, 0]
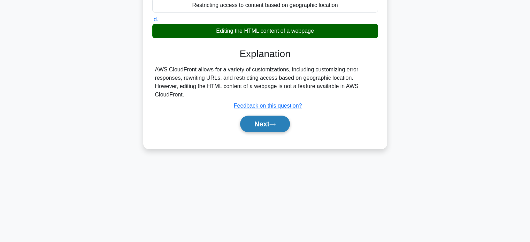
click at [250, 121] on button "Next" at bounding box center [265, 124] width 50 height 17
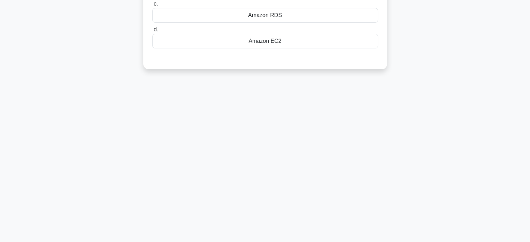
scroll to position [0, 0]
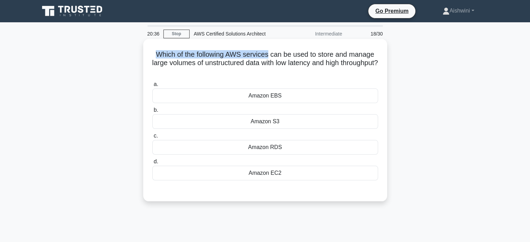
drag, startPoint x: 151, startPoint y: 48, endPoint x: 270, endPoint y: 52, distance: 118.6
click at [270, 52] on div "Which of the following AWS services can be used to store and manage large volum…" at bounding box center [265, 120] width 239 height 157
click at [270, 52] on h5 "Which of the following AWS services can be used to store and manage large volum…" at bounding box center [265, 63] width 227 height 26
drag, startPoint x: 212, startPoint y: 65, endPoint x: 296, endPoint y: 72, distance: 84.7
click at [296, 72] on h5 "Which of the following AWS services can be used to store and manage large volum…" at bounding box center [265, 63] width 227 height 26
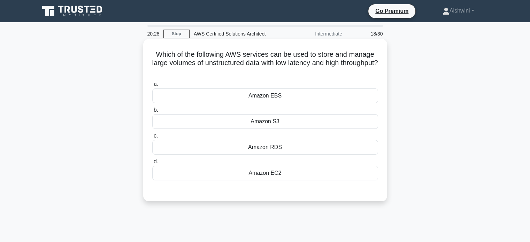
click at [296, 72] on h5 "Which of the following AWS services can be used to store and manage large volum…" at bounding box center [265, 63] width 227 height 26
click at [259, 94] on div "Amazon EBS" at bounding box center [265, 96] width 226 height 15
click at [152, 87] on input "a. Amazon EBS" at bounding box center [152, 84] width 0 height 5
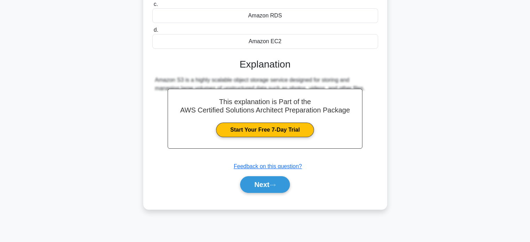
scroll to position [134, 0]
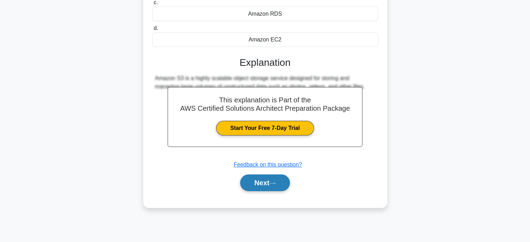
click at [270, 189] on button "Next" at bounding box center [265, 183] width 50 height 17
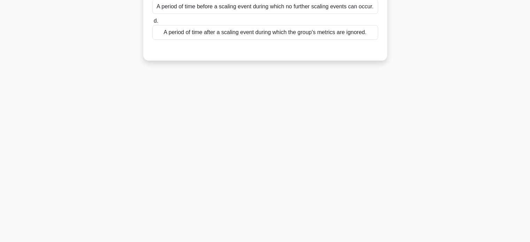
scroll to position [0, 0]
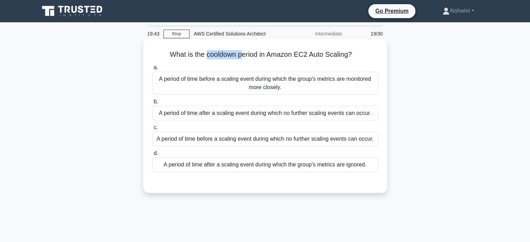
drag, startPoint x: 205, startPoint y: 55, endPoint x: 240, endPoint y: 48, distance: 35.6
click at [240, 48] on div "What is the cooldown period in Amazon EC2 Auto Scaling? .spinner_0XTQ{transform…" at bounding box center [265, 116] width 239 height 149
click at [196, 58] on h5 "What is the cooldown period in Amazon EC2 Auto Scaling? .spinner_0XTQ{transform…" at bounding box center [265, 54] width 227 height 9
drag, startPoint x: 243, startPoint y: 81, endPoint x: 292, endPoint y: 88, distance: 49.6
click at [292, 88] on div "A period of time before a scaling event during which the group's metrics are mo…" at bounding box center [265, 83] width 226 height 23
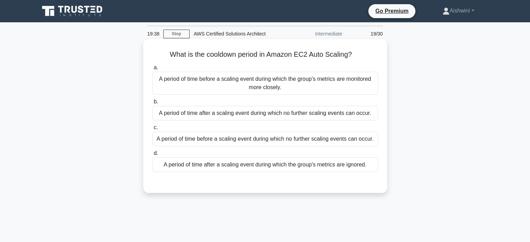
click at [304, 100] on label "b. A period of time after a scaling event during which no further scaling event…" at bounding box center [265, 109] width 226 height 23
click at [152, 100] on input "b. A period of time after a scaling event during which no further scaling event…" at bounding box center [152, 102] width 0 height 5
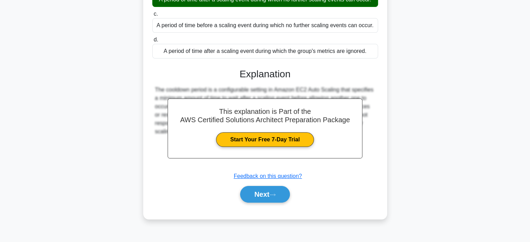
scroll to position [114, 0]
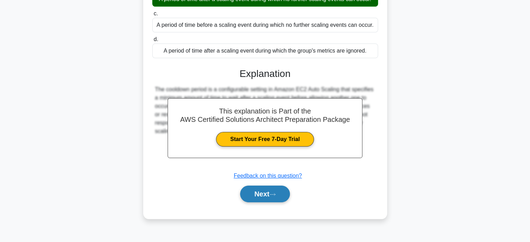
click at [262, 193] on button "Next" at bounding box center [265, 194] width 50 height 17
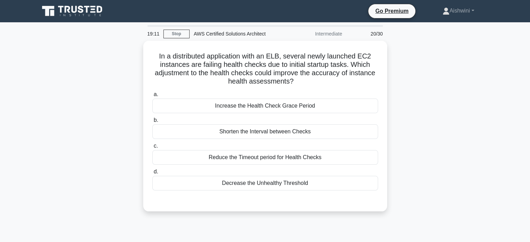
scroll to position [0, 0]
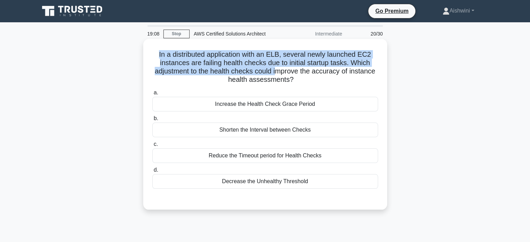
drag, startPoint x: 154, startPoint y: 54, endPoint x: 279, endPoint y: 68, distance: 126.0
click at [279, 68] on h5 "In a distributed application with an ELB, several newly launched EC2 instances …" at bounding box center [265, 67] width 227 height 34
click at [285, 58] on h5 "In a distributed application with an ELB, several newly launched EC2 instances …" at bounding box center [265, 67] width 227 height 34
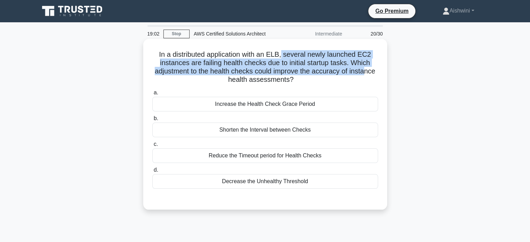
drag, startPoint x: 284, startPoint y: 55, endPoint x: 368, endPoint y: 70, distance: 85.7
click at [368, 70] on h5 "In a distributed application with an ELB, several newly launched EC2 instances …" at bounding box center [265, 67] width 227 height 34
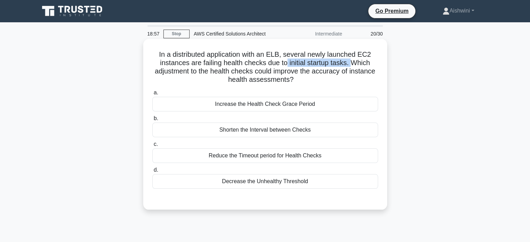
drag, startPoint x: 287, startPoint y: 60, endPoint x: 354, endPoint y: 67, distance: 66.9
click at [354, 67] on h5 "In a distributed application with an ELB, several newly launched EC2 instances …" at bounding box center [265, 67] width 227 height 34
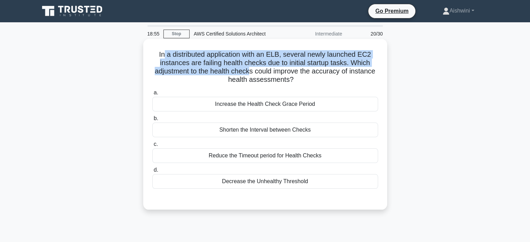
drag, startPoint x: 165, startPoint y: 58, endPoint x: 251, endPoint y: 74, distance: 87.7
click at [251, 74] on h5 "In a distributed application with an ELB, several newly launched EC2 instances …" at bounding box center [265, 67] width 227 height 34
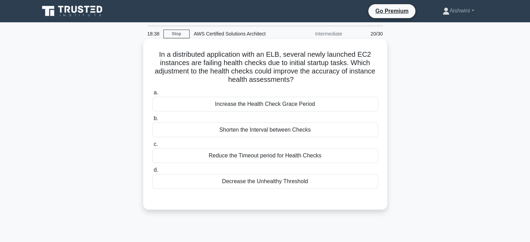
click at [286, 105] on div "Increase the Health Check Grace Period" at bounding box center [265, 104] width 226 height 15
click at [152, 95] on input "a. Increase the Health Check Grace Period" at bounding box center [152, 93] width 0 height 5
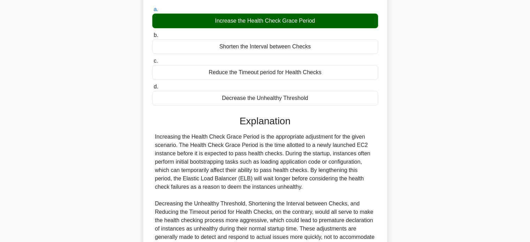
scroll to position [84, 0]
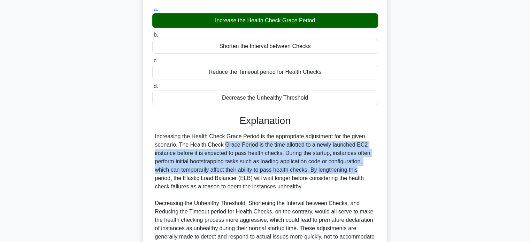
drag, startPoint x: 179, startPoint y: 143, endPoint x: 315, endPoint y: 169, distance: 138.8
click at [315, 169] on div "Increasing the Health Check Grace Period is the appropriate adjustment for the …" at bounding box center [265, 196] width 220 height 126
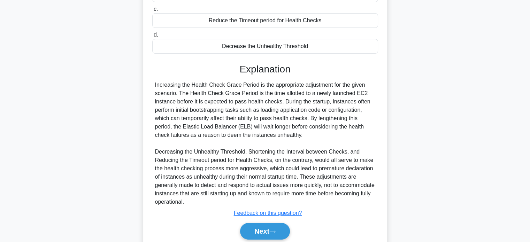
scroll to position [162, 0]
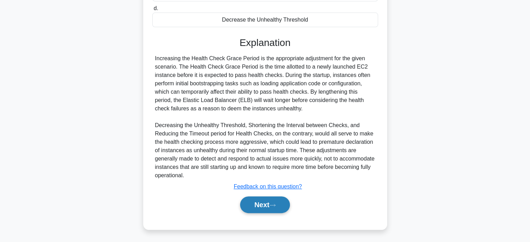
click at [260, 198] on button "Next" at bounding box center [265, 205] width 50 height 17
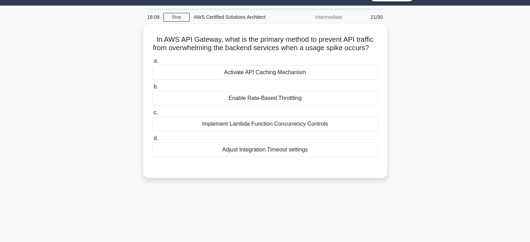
scroll to position [10, 0]
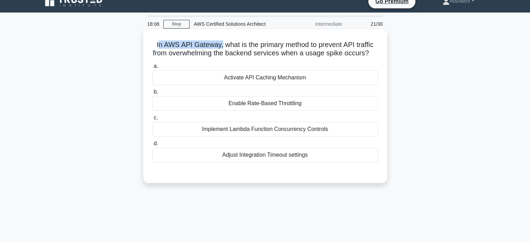
drag, startPoint x: 157, startPoint y: 41, endPoint x: 219, endPoint y: 45, distance: 62.2
click at [219, 45] on h5 "In AWS API Gateway, what is the primary method to prevent API traffic from over…" at bounding box center [265, 48] width 227 height 17
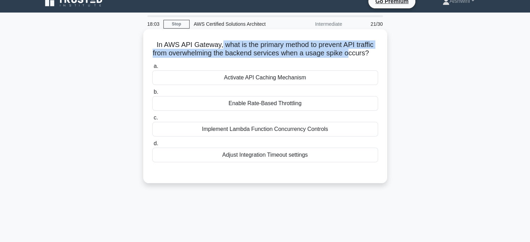
drag, startPoint x: 219, startPoint y: 45, endPoint x: 353, endPoint y: 54, distance: 134.2
click at [353, 54] on h5 "In AWS API Gateway, what is the primary method to prevent API traffic from over…" at bounding box center [265, 48] width 227 height 17
click at [305, 47] on h5 "In AWS API Gateway, what is the primary method to prevent API traffic from over…" at bounding box center [265, 48] width 227 height 17
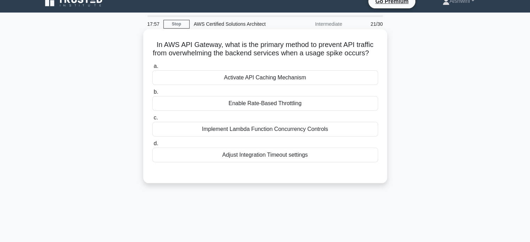
drag, startPoint x: 153, startPoint y: 52, endPoint x: 319, endPoint y: 58, distance: 165.8
click at [319, 58] on h5 "In AWS API Gateway, what is the primary method to prevent API traffic from over…" at bounding box center [265, 48] width 227 height 17
drag, startPoint x: 311, startPoint y: 51, endPoint x: 370, endPoint y: 53, distance: 58.9
click at [370, 53] on h5 "In AWS API Gateway, what is the primary method to prevent API traffic from over…" at bounding box center [265, 48] width 227 height 17
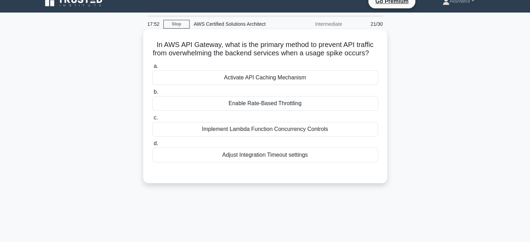
click at [216, 51] on h5 "In AWS API Gateway, what is the primary method to prevent API traffic from over…" at bounding box center [265, 48] width 227 height 17
drag, startPoint x: 160, startPoint y: 44, endPoint x: 216, endPoint y: 47, distance: 55.8
click at [216, 47] on h5 "In AWS API Gateway, what is the primary method to prevent API traffic from over…" at bounding box center [265, 48] width 227 height 17
drag, startPoint x: 221, startPoint y: 46, endPoint x: 371, endPoint y: 48, distance: 150.0
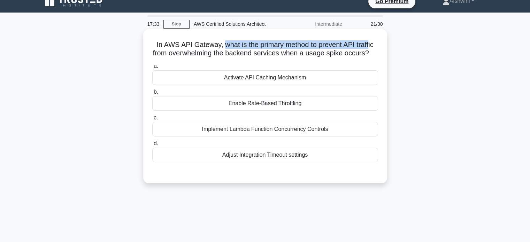
click at [371, 48] on h5 "In AWS API Gateway, what is the primary method to prevent API traffic from over…" at bounding box center [265, 48] width 227 height 17
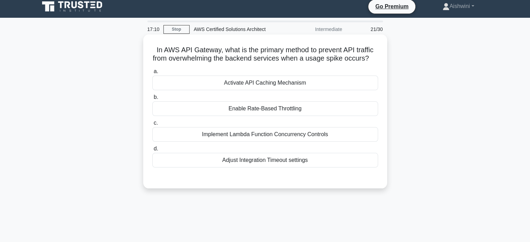
scroll to position [4, 0]
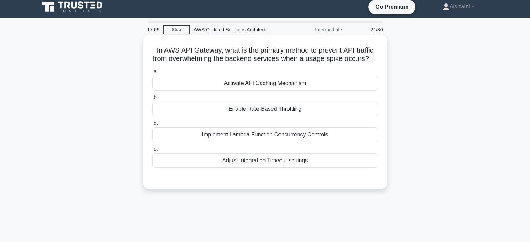
click at [293, 91] on div "Activate API Caching Mechanism" at bounding box center [265, 83] width 226 height 15
click at [152, 74] on input "a. Activate API Caching Mechanism" at bounding box center [152, 72] width 0 height 5
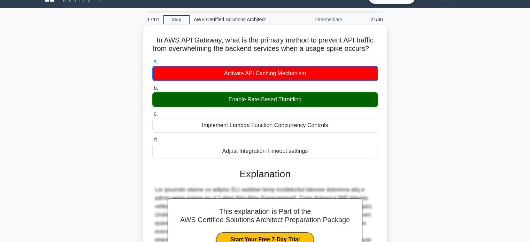
scroll to position [146, 0]
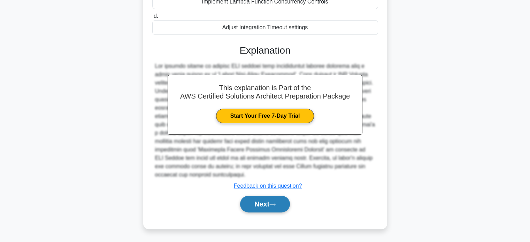
click at [275, 205] on icon at bounding box center [273, 205] width 6 height 2
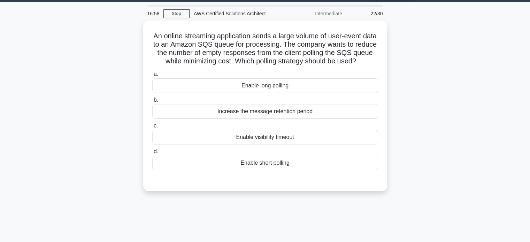
scroll to position [0, 0]
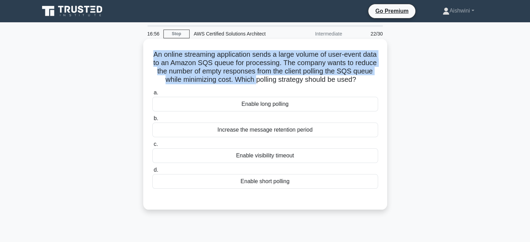
drag, startPoint x: 156, startPoint y: 50, endPoint x: 273, endPoint y: 81, distance: 120.6
click at [273, 81] on h5 "An online streaming application sends a large volume of user-event data to an A…" at bounding box center [265, 67] width 227 height 34
click at [276, 52] on h5 "An online streaming application sends a large volume of user-event data to an A…" at bounding box center [265, 67] width 227 height 34
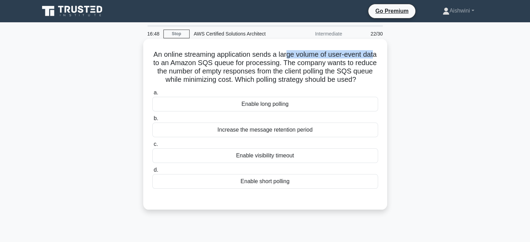
drag, startPoint x: 168, startPoint y: 62, endPoint x: 295, endPoint y: 58, distance: 127.0
click at [295, 58] on h5 "An online streaming application sends a large volume of user-event data to an A…" at bounding box center [265, 67] width 227 height 34
click at [171, 57] on h5 "An online streaming application sends a large volume of user-event data to an A…" at bounding box center [265, 67] width 227 height 34
drag, startPoint x: 262, startPoint y: 54, endPoint x: 330, endPoint y: 57, distance: 68.1
click at [330, 57] on h5 "An online streaming application sends a large volume of user-event data to an A…" at bounding box center [265, 67] width 227 height 34
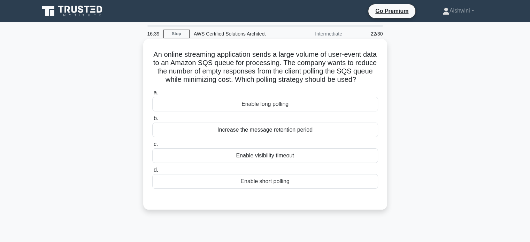
click at [229, 75] on h5 "An online streaming application sends a large volume of user-event data to an A…" at bounding box center [265, 67] width 227 height 34
drag, startPoint x: 300, startPoint y: 62, endPoint x: 343, endPoint y: 90, distance: 52.0
click at [343, 84] on h5 "An online streaming application sends a large volume of user-event data to an A…" at bounding box center [265, 67] width 227 height 34
click at [264, 80] on h5 "An online streaming application sends a large volume of user-event data to an A…" at bounding box center [265, 67] width 227 height 34
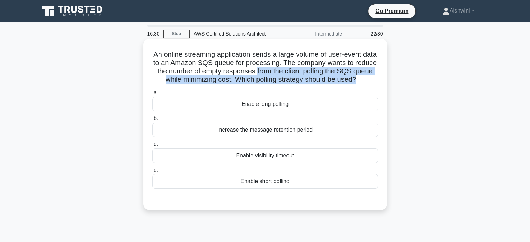
drag, startPoint x: 279, startPoint y: 72, endPoint x: 375, endPoint y: 77, distance: 96.0
click at [375, 77] on h5 "An online streaming application sends a large volume of user-event data to an A…" at bounding box center [265, 67] width 227 height 34
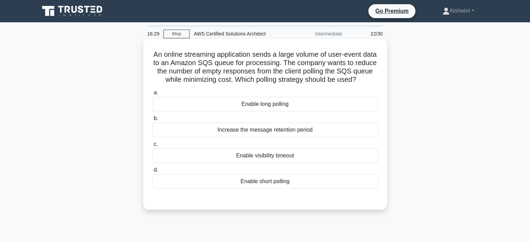
click at [251, 69] on h5 "An online streaming application sends a large volume of user-event data to an A…" at bounding box center [265, 67] width 227 height 34
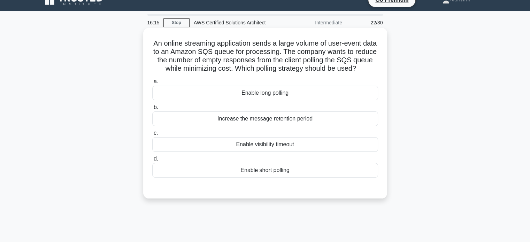
scroll to position [6, 0]
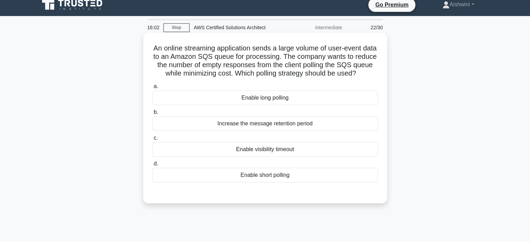
click at [269, 183] on div "Enable short polling" at bounding box center [265, 175] width 226 height 15
click at [152, 166] on input "d. Enable short polling" at bounding box center [152, 164] width 0 height 5
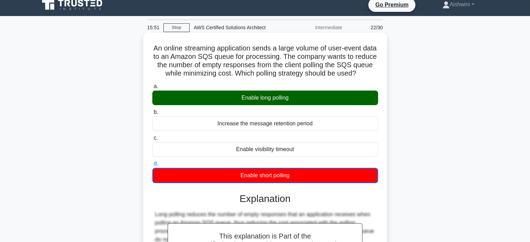
scroll to position [134, 0]
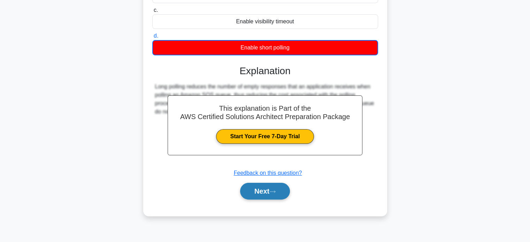
click at [264, 195] on button "Next" at bounding box center [265, 191] width 50 height 17
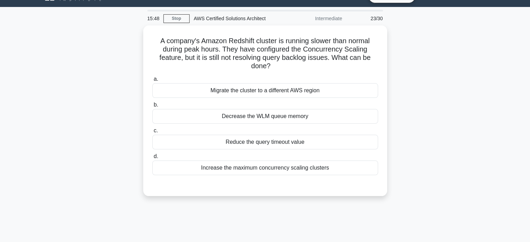
scroll to position [0, 0]
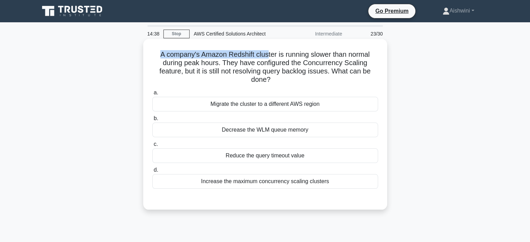
drag, startPoint x: 150, startPoint y: 53, endPoint x: 266, endPoint y: 54, distance: 116.5
click at [266, 54] on div "A company's Amazon Redshift cluster is running slower than normal during peak h…" at bounding box center [265, 124] width 239 height 165
click at [266, 54] on h5 "A company's Amazon Redshift cluster is running slower than normal during peak h…" at bounding box center [265, 67] width 227 height 34
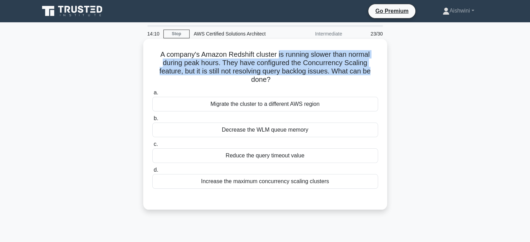
drag, startPoint x: 278, startPoint y: 53, endPoint x: 376, endPoint y: 73, distance: 100.1
click at [376, 73] on h5 "A company's Amazon Redshift cluster is running slower than normal during peak h…" at bounding box center [265, 67] width 227 height 34
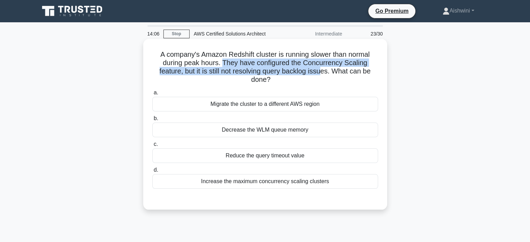
drag, startPoint x: 224, startPoint y: 66, endPoint x: 322, endPoint y: 75, distance: 98.1
click at [322, 75] on h5 "A company's Amazon Redshift cluster is running slower than normal during peak h…" at bounding box center [265, 67] width 227 height 34
drag, startPoint x: 215, startPoint y: 63, endPoint x: 345, endPoint y: 70, distance: 130.6
click at [345, 70] on h5 "A company's Amazon Redshift cluster is running slower than normal during peak h…" at bounding box center [265, 67] width 227 height 34
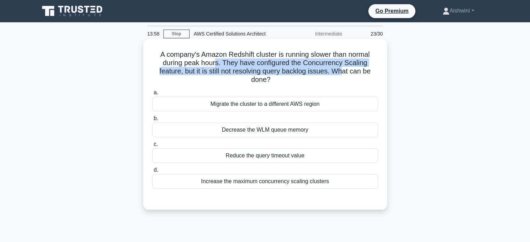
click at [345, 70] on h5 "A company's Amazon Redshift cluster is running slower than normal during peak h…" at bounding box center [265, 67] width 227 height 34
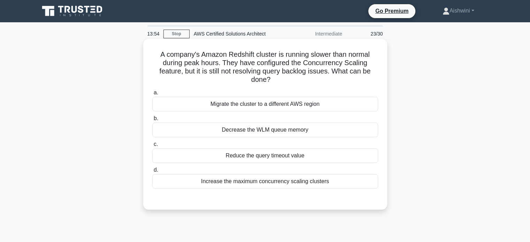
drag, startPoint x: 180, startPoint y: 72, endPoint x: 305, endPoint y: 83, distance: 125.7
click at [305, 83] on h5 "A company's Amazon Redshift cluster is running slower than normal during peak h…" at bounding box center [265, 67] width 227 height 34
drag, startPoint x: 186, startPoint y: 74, endPoint x: 288, endPoint y: 82, distance: 103.2
click at [288, 82] on h5 "A company's Amazon Redshift cluster is running slower than normal during peak h…" at bounding box center [265, 67] width 227 height 34
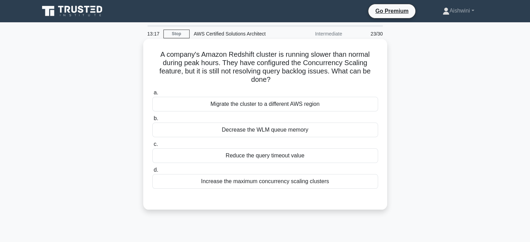
click at [288, 82] on h5 "A company's Amazon Redshift cluster is running slower than normal during peak h…" at bounding box center [265, 67] width 227 height 34
click at [266, 183] on div "Increase the maximum concurrency scaling clusters" at bounding box center [265, 181] width 226 height 15
click at [152, 173] on input "d. Increase the maximum concurrency scaling clusters" at bounding box center [152, 170] width 0 height 5
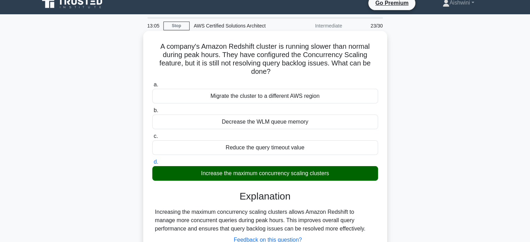
scroll to position [6, 0]
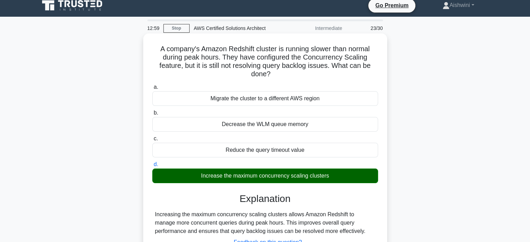
drag, startPoint x: 265, startPoint y: 221, endPoint x: 366, endPoint y: 235, distance: 102.8
click at [366, 235] on div "Explanation Increasing the maximum concurrency scaling clusters allows Amazon R…" at bounding box center [265, 232] width 226 height 79
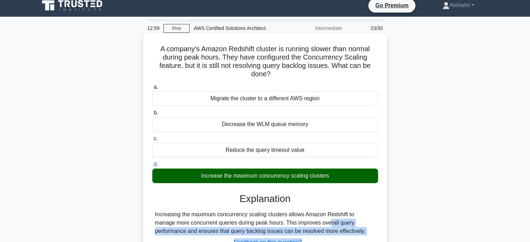
click at [366, 235] on div "Explanation Increasing the maximum concurrency scaling clusters allows Amazon R…" at bounding box center [265, 232] width 226 height 79
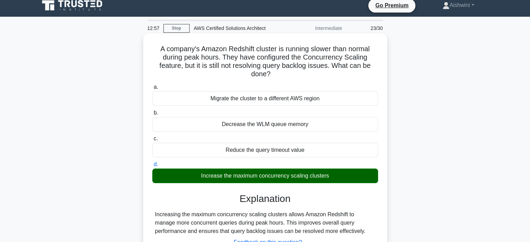
click at [366, 235] on div "Explanation Increasing the maximum concurrency scaling clusters allows Amazon R…" at bounding box center [265, 232] width 226 height 79
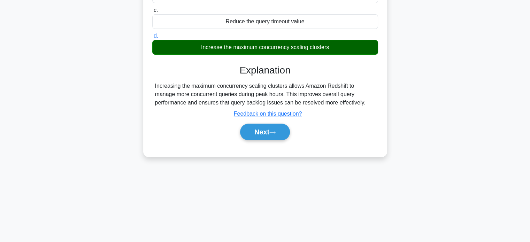
scroll to position [134, 0]
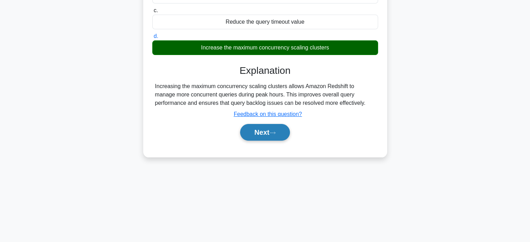
click at [263, 134] on button "Next" at bounding box center [265, 132] width 50 height 17
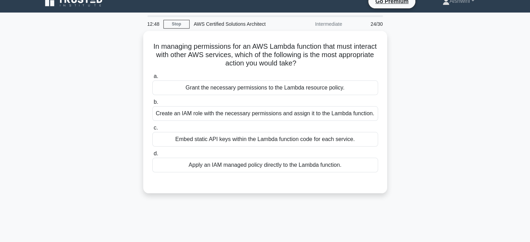
scroll to position [0, 0]
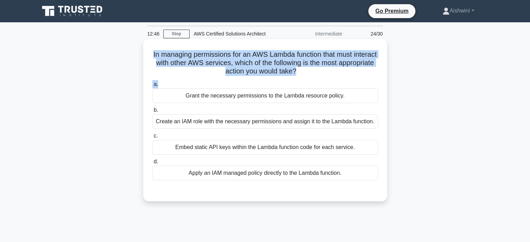
drag, startPoint x: 157, startPoint y: 53, endPoint x: 350, endPoint y: 82, distance: 195.0
click at [350, 82] on div "In managing permissions for an AWS Lambda function that must interact with othe…" at bounding box center [265, 120] width 239 height 157
click at [329, 75] on h5 "In managing permissions for an AWS Lambda function that must interact with othe…" at bounding box center [265, 63] width 227 height 26
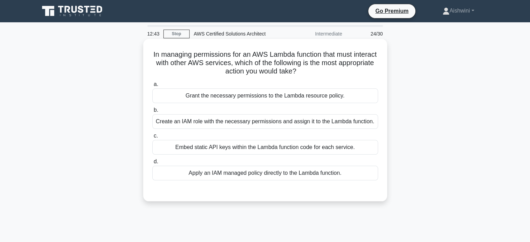
drag, startPoint x: 303, startPoint y: 52, endPoint x: 363, endPoint y: 70, distance: 62.4
click at [363, 70] on h5 "In managing permissions for an AWS Lambda function that must interact with othe…" at bounding box center [265, 63] width 227 height 26
drag, startPoint x: 219, startPoint y: 61, endPoint x: 265, endPoint y: 65, distance: 45.8
click at [265, 65] on h5 "In managing permissions for an AWS Lambda function that must interact with othe…" at bounding box center [265, 63] width 227 height 26
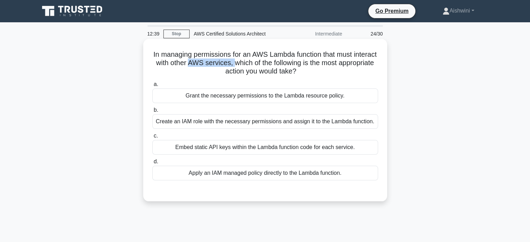
click at [265, 65] on h5 "In managing permissions for an AWS Lambda function that must interact with othe…" at bounding box center [265, 63] width 227 height 26
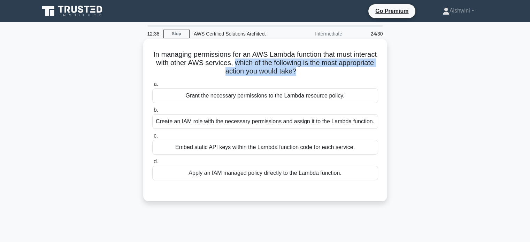
drag, startPoint x: 265, startPoint y: 65, endPoint x: 345, endPoint y: 71, distance: 80.0
click at [345, 71] on h5 "In managing permissions for an AWS Lambda function that must interact with othe…" at bounding box center [265, 63] width 227 height 26
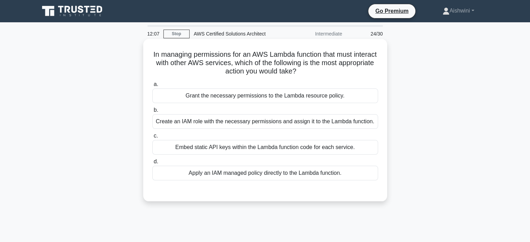
click at [297, 99] on div "Grant the necessary permissions to the Lambda resource policy." at bounding box center [265, 96] width 226 height 15
click at [152, 87] on input "[PERSON_NAME] the necessary permissions to the Lambda resource policy." at bounding box center [152, 84] width 0 height 5
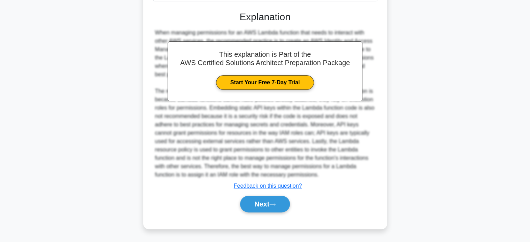
scroll to position [157, 0]
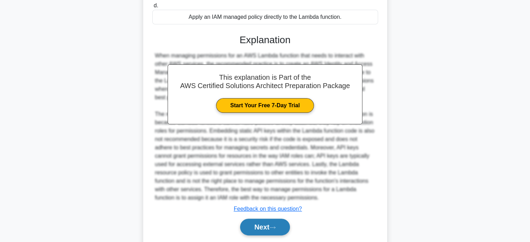
click at [260, 236] on button "Next" at bounding box center [265, 227] width 50 height 17
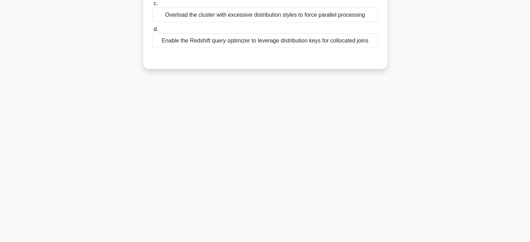
scroll to position [0, 0]
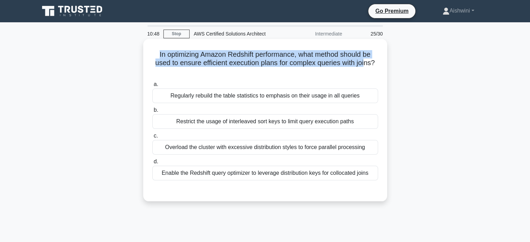
drag, startPoint x: 155, startPoint y: 50, endPoint x: 368, endPoint y: 67, distance: 213.4
click at [368, 67] on h5 "In optimizing Amazon Redshift performance, what method should be used to ensure…" at bounding box center [265, 63] width 227 height 26
drag, startPoint x: 301, startPoint y: 52, endPoint x: 378, endPoint y: 61, distance: 77.6
click at [378, 61] on h5 "In optimizing Amazon Redshift performance, what method should be used to ensure…" at bounding box center [265, 63] width 227 height 26
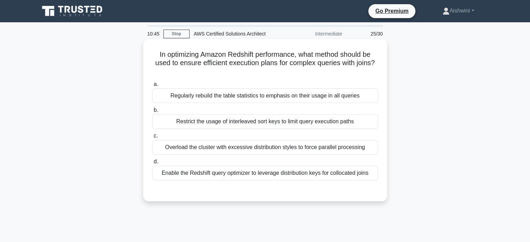
click at [264, 82] on label "a. Regularly rebuild the table statistics to emphasis on their usage in all que…" at bounding box center [265, 91] width 226 height 23
click at [152, 82] on input "a. Regularly rebuild the table statistics to emphasis on their usage in all que…" at bounding box center [152, 84] width 0 height 5
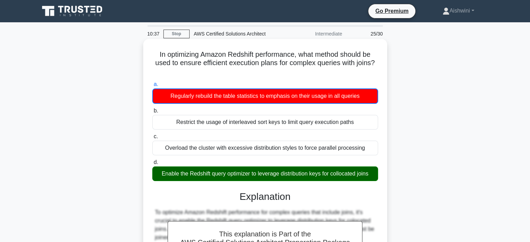
scroll to position [146, 0]
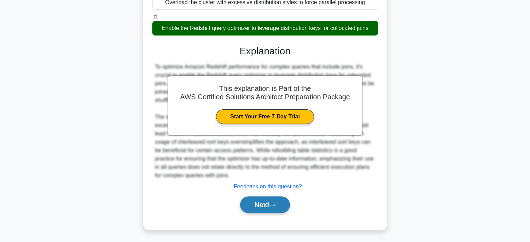
click at [263, 204] on button "Next" at bounding box center [265, 205] width 50 height 17
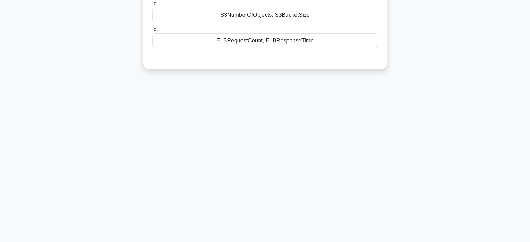
scroll to position [0, 0]
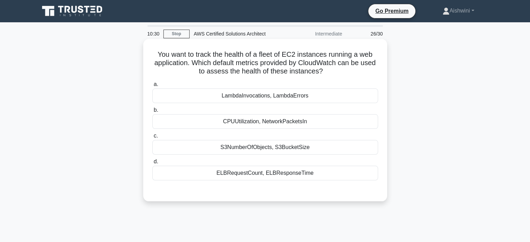
drag, startPoint x: 286, startPoint y: 54, endPoint x: 346, endPoint y: 68, distance: 61.9
click at [346, 68] on h5 "You want to track the health of a fleet of EC2 instances running a web applicat…" at bounding box center [265, 63] width 227 height 26
drag, startPoint x: 317, startPoint y: 62, endPoint x: 350, endPoint y: 71, distance: 34.9
click at [350, 71] on h5 "You want to track the health of a fleet of EC2 instances running a web applicat…" at bounding box center [265, 63] width 227 height 26
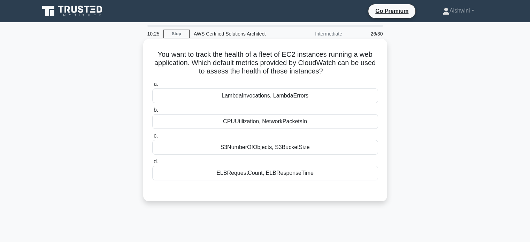
click at [350, 71] on h5 "You want to track the health of a fleet of EC2 instances running a web applicat…" at bounding box center [265, 63] width 227 height 26
drag, startPoint x: 263, startPoint y: 56, endPoint x: 298, endPoint y: 51, distance: 35.5
click at [298, 51] on h5 "You want to track the health of a fleet of EC2 instances running a web applicat…" at bounding box center [265, 63] width 227 height 26
drag, startPoint x: 298, startPoint y: 51, endPoint x: 361, endPoint y: 68, distance: 65.3
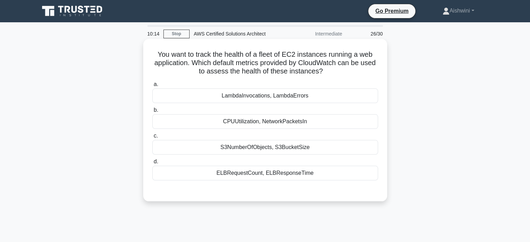
click at [361, 68] on h5 "You want to track the health of a fleet of EC2 instances running a web applicat…" at bounding box center [265, 63] width 227 height 26
drag, startPoint x: 197, startPoint y: 65, endPoint x: 333, endPoint y: 77, distance: 137.3
click at [333, 77] on div "You want to track the health of a fleet of EC2 instances running a web applicat…" at bounding box center [265, 120] width 239 height 157
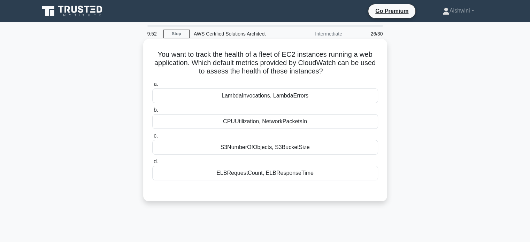
click at [283, 120] on div "CPUUtilization, NetworkPacketsIn" at bounding box center [265, 121] width 226 height 15
click at [152, 113] on input "b. CPUUtilization, NetworkPacketsIn" at bounding box center [152, 110] width 0 height 5
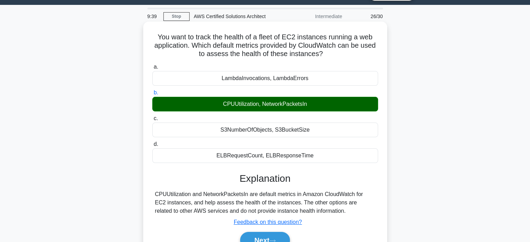
scroll to position [18, 0]
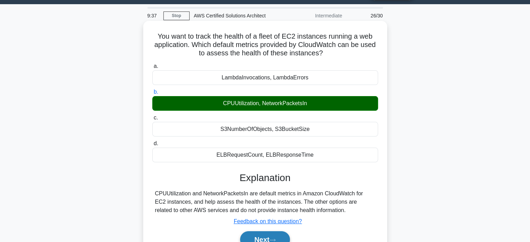
click at [269, 236] on button "Next" at bounding box center [265, 240] width 50 height 17
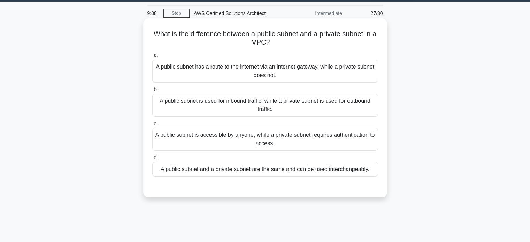
scroll to position [0, 0]
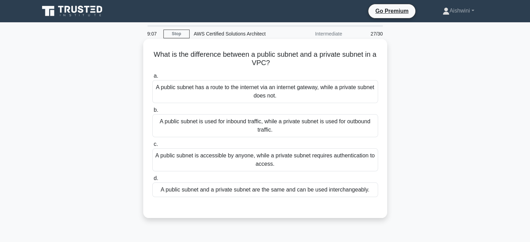
click at [308, 121] on div "A public subnet is used for inbound traffic, while a private subnet is used for…" at bounding box center [265, 125] width 226 height 23
click at [152, 113] on input "b. A public subnet is used for inbound traffic, while a private subnet is used …" at bounding box center [152, 110] width 0 height 5
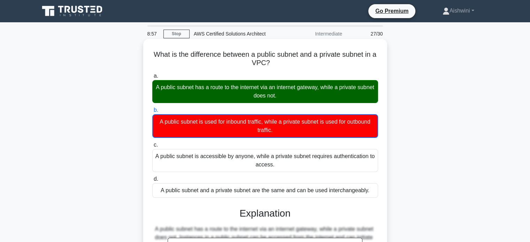
click at [224, 83] on div "A public subnet has a route to the internet via an internet gateway, while a pr…" at bounding box center [265, 91] width 226 height 23
click at [152, 78] on input "a. A public subnet has a route to the internet via an internet gateway, while a…" at bounding box center [152, 76] width 0 height 5
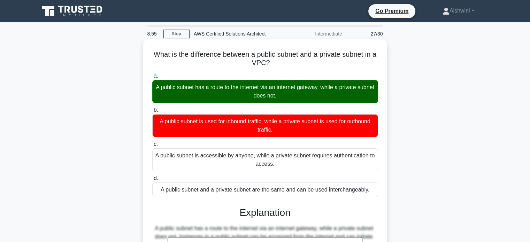
click at [224, 83] on div "A public subnet has a route to the internet via an internet gateway, while a pr…" at bounding box center [265, 91] width 226 height 23
click at [152, 78] on input "a. A public subnet has a route to the internet via an internet gateway, while a…" at bounding box center [152, 76] width 0 height 5
click at [224, 83] on div "A public subnet has a route to the internet via an internet gateway, while a pr…" at bounding box center [265, 91] width 226 height 23
click at [152, 78] on input "a. A public subnet has a route to the internet via an internet gateway, while a…" at bounding box center [152, 76] width 0 height 5
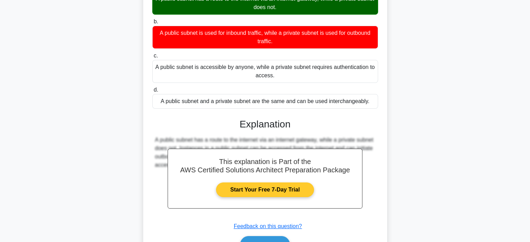
scroll to position [134, 0]
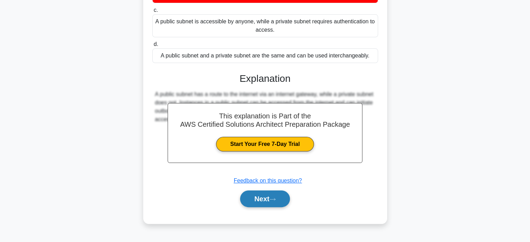
click at [255, 201] on button "Next" at bounding box center [265, 199] width 50 height 17
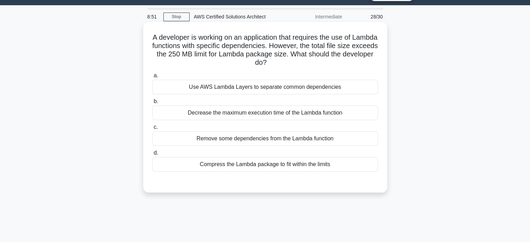
scroll to position [17, 0]
drag, startPoint x: 165, startPoint y: 33, endPoint x: 305, endPoint y: 68, distance: 145.2
click at [305, 68] on div "A developer is working on an application that requires the use of Lambda functi…" at bounding box center [265, 107] width 239 height 165
drag, startPoint x: 222, startPoint y: 45, endPoint x: 296, endPoint y: 46, distance: 73.9
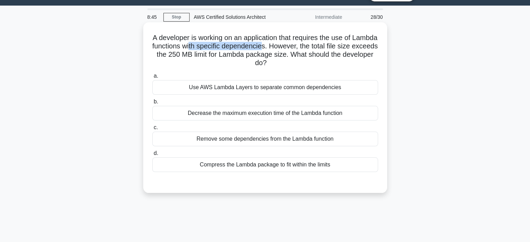
click at [296, 46] on h5 "A developer is working on an application that requires the use of Lambda functi…" at bounding box center [265, 50] width 227 height 34
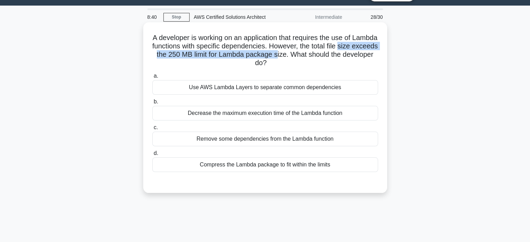
drag, startPoint x: 153, startPoint y: 54, endPoint x: 328, endPoint y: 54, distance: 174.7
click at [328, 54] on h5 "A developer is working on an application that requires the use of Lambda functi…" at bounding box center [265, 50] width 227 height 34
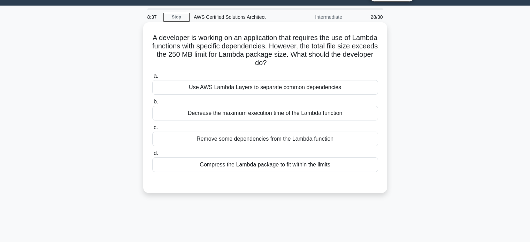
drag, startPoint x: 225, startPoint y: 62, endPoint x: 293, endPoint y: 63, distance: 67.7
click at [293, 63] on h5 "A developer is working on an application that requires the use of Lambda functi…" at bounding box center [265, 50] width 227 height 34
click at [275, 63] on icon ".spinner_0XTQ{transform-origin:center;animation:spinner_y6GP .75s linear infini…" at bounding box center [271, 63] width 8 height 8
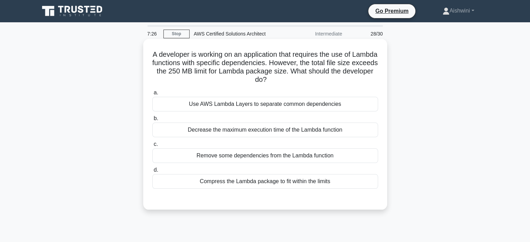
click at [279, 101] on div "Use AWS Lambda Layers to separate common dependencies" at bounding box center [265, 104] width 226 height 15
click at [152, 95] on input "a. Use AWS Lambda Layers to separate common dependencies" at bounding box center [152, 93] width 0 height 5
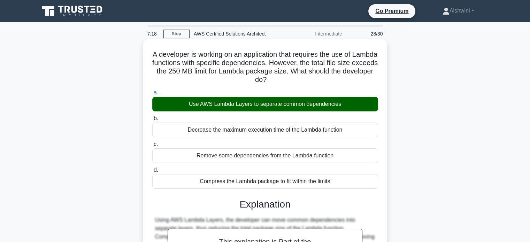
scroll to position [134, 0]
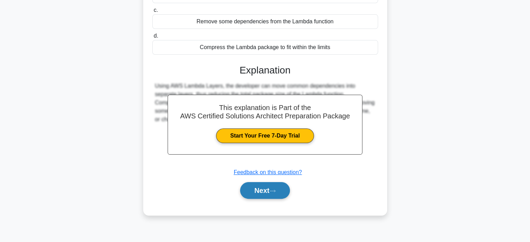
click at [258, 195] on button "Next" at bounding box center [265, 190] width 50 height 17
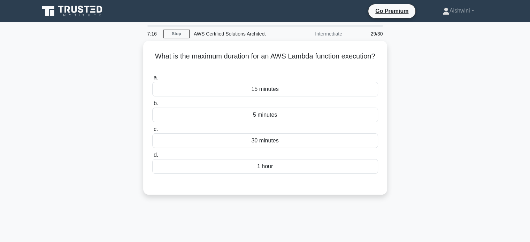
scroll to position [0, 0]
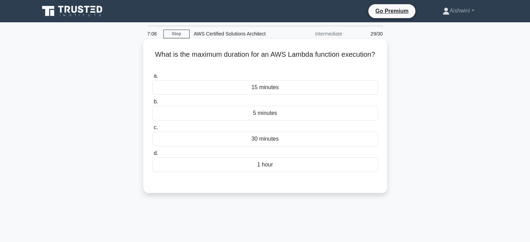
click at [295, 92] on div "15 minutes" at bounding box center [265, 87] width 226 height 15
click at [152, 78] on input "a. 15 minutes" at bounding box center [152, 76] width 0 height 5
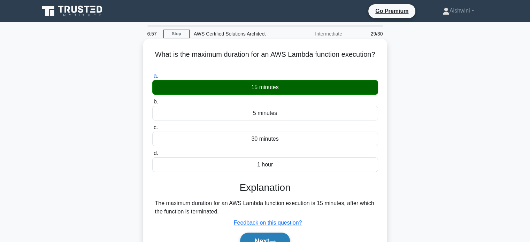
click at [276, 240] on icon at bounding box center [273, 242] width 6 height 4
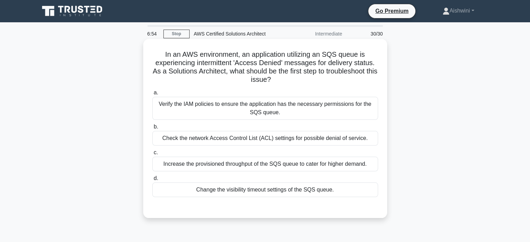
drag, startPoint x: 159, startPoint y: 56, endPoint x: 283, endPoint y: 78, distance: 125.9
click at [283, 78] on h5 "In an AWS environment, an application utilizing an SQS queue is experiencing in…" at bounding box center [265, 67] width 227 height 34
click at [279, 78] on icon ".spinner_0XTQ{transform-origin:center;animation:spinner_y6GP .75s linear infini…" at bounding box center [275, 80] width 8 height 8
drag, startPoint x: 291, startPoint y: 56, endPoint x: 359, endPoint y: 78, distance: 71.7
click at [359, 78] on h5 "In an AWS environment, an application utilizing an SQS queue is experiencing in…" at bounding box center [265, 67] width 227 height 34
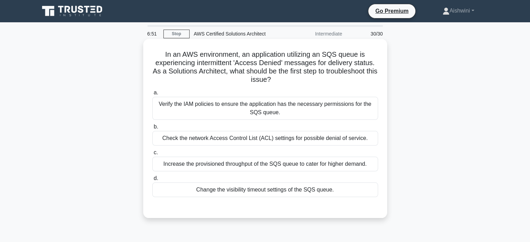
click at [359, 78] on h5 "In an AWS environment, an application utilizing an SQS queue is experiencing in…" at bounding box center [265, 67] width 227 height 34
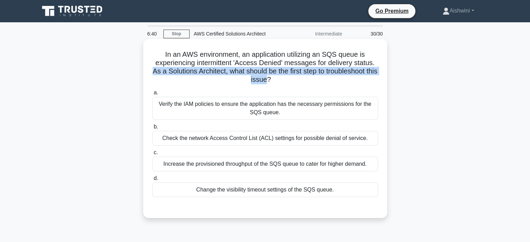
drag, startPoint x: 154, startPoint y: 72, endPoint x: 273, endPoint y: 83, distance: 119.1
click at [273, 83] on h5 "In an AWS environment, an application utilizing an SQS queue is experiencing in…" at bounding box center [265, 67] width 227 height 34
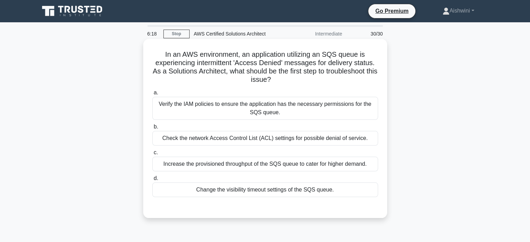
click at [249, 111] on div "Verify the IAM policies to ensure the application has the necessary permissions…" at bounding box center [265, 108] width 226 height 23
click at [152, 95] on input "a. Verify the IAM policies to ensure the application has the necessary permissi…" at bounding box center [152, 93] width 0 height 5
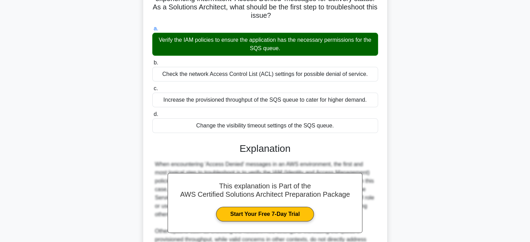
scroll to position [68, 0]
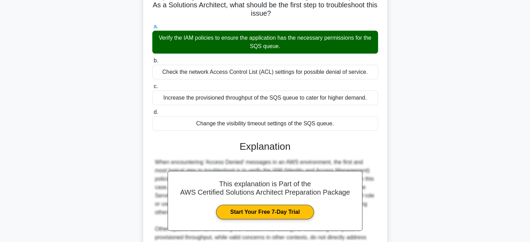
click at [495, 64] on div "In an AWS environment, an application utilizing an SQS queue is experiencing in…" at bounding box center [265, 157] width 460 height 369
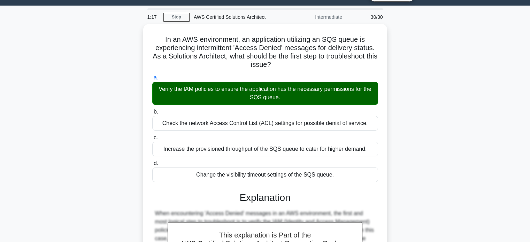
scroll to position [0, 0]
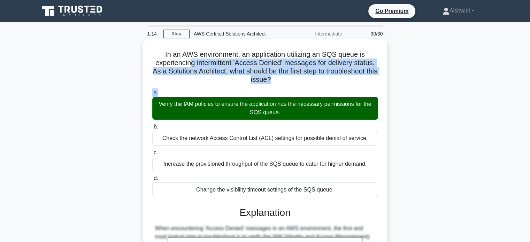
drag, startPoint x: 287, startPoint y: 86, endPoint x: 187, endPoint y: 65, distance: 102.0
click at [187, 65] on div "In an AWS environment, an application utilizing an SQS queue is experiencing in…" at bounding box center [265, 219] width 239 height 355
click at [187, 65] on h5 "In an AWS environment, an application utilizing an SQS queue is experiencing in…" at bounding box center [265, 67] width 227 height 34
